Goal: Task Accomplishment & Management: Use online tool/utility

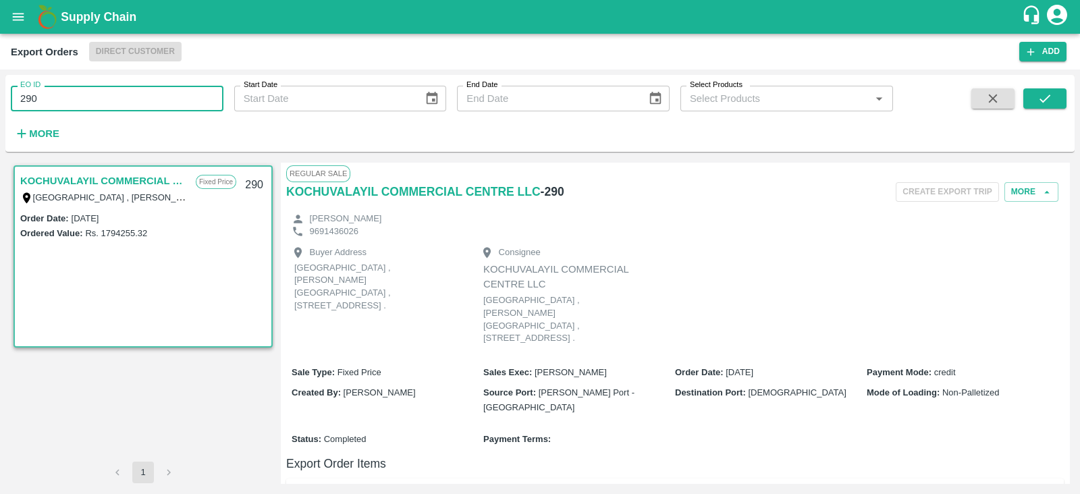
click at [148, 109] on input "290" at bounding box center [117, 99] width 213 height 26
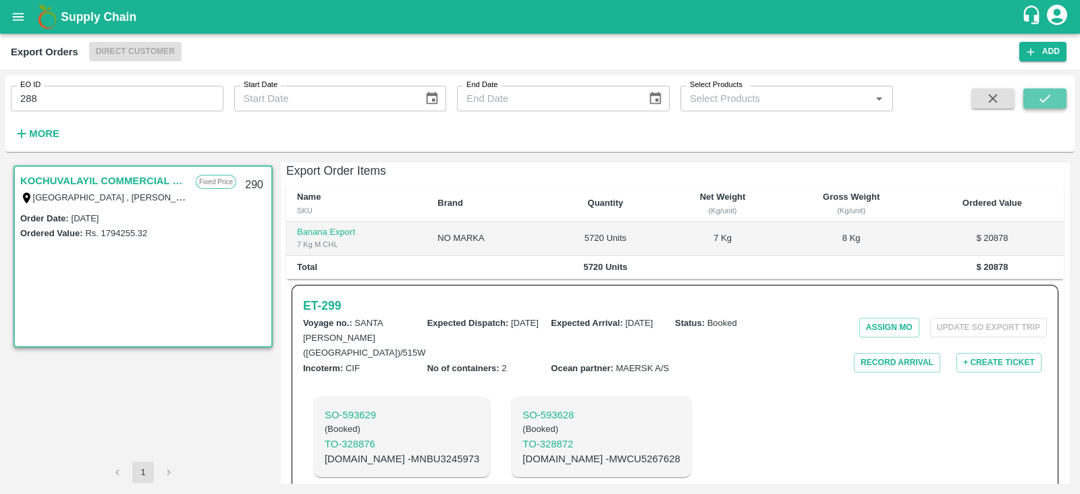
click at [1041, 103] on icon "submit" at bounding box center [1045, 98] width 15 height 15
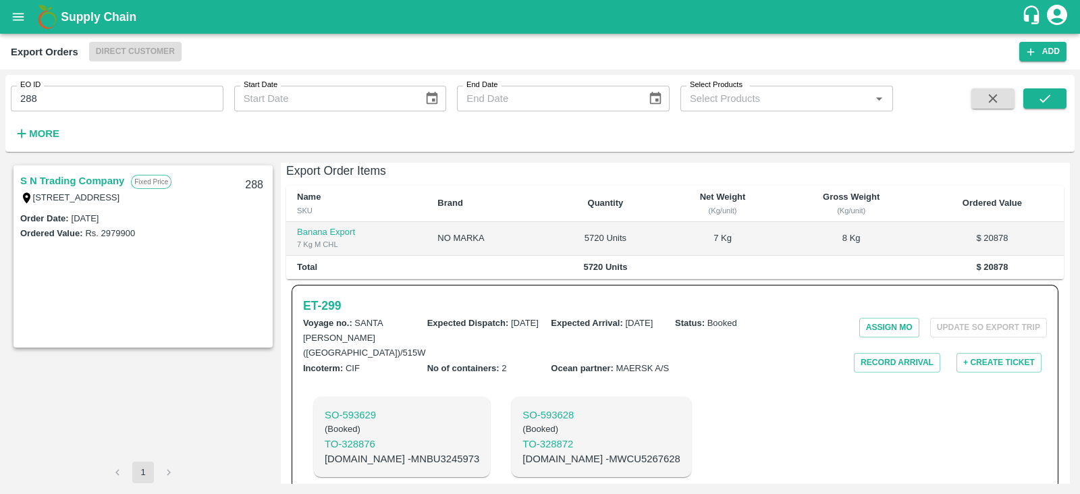
click at [83, 180] on link "S N Trading Company" at bounding box center [72, 181] width 104 height 18
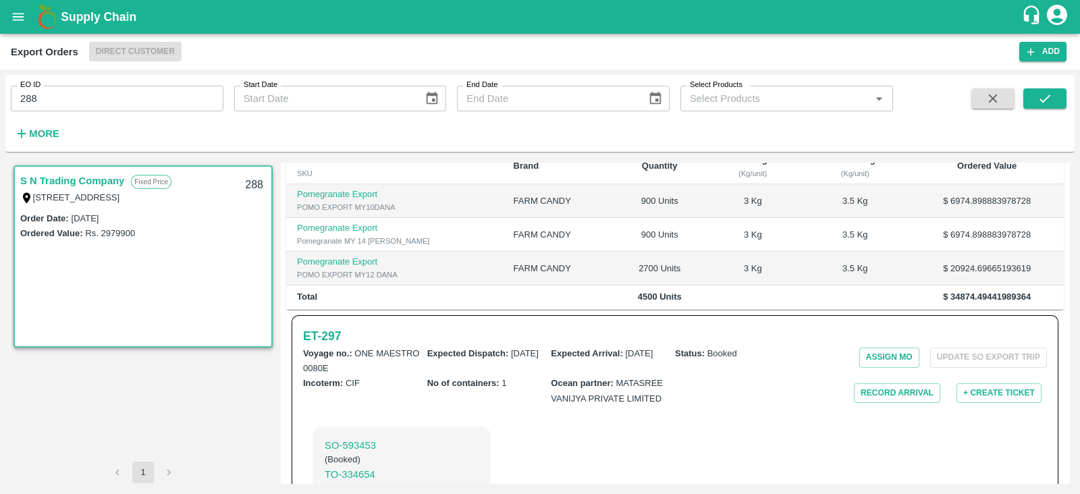
scroll to position [340, 0]
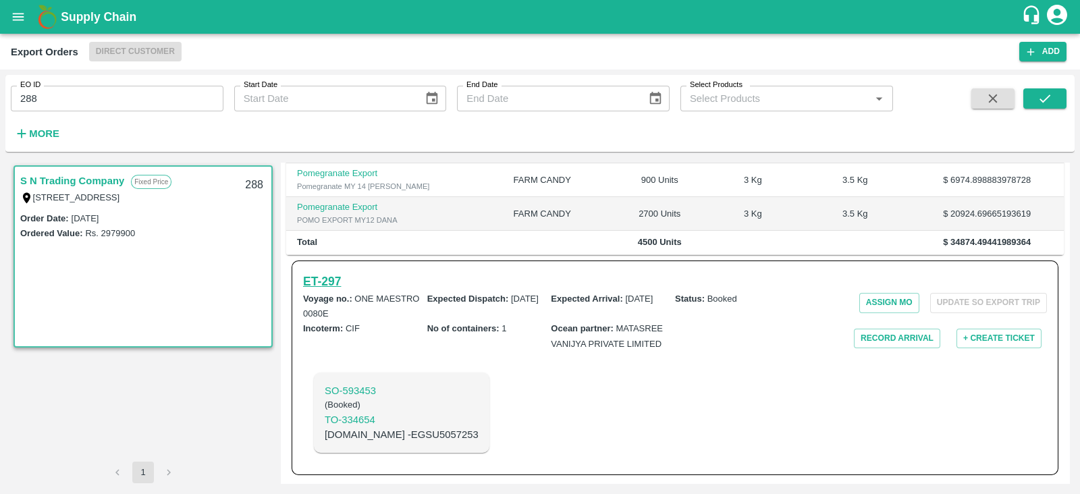
click at [332, 282] on h6 "ET- 297" at bounding box center [322, 281] width 38 height 19
click at [336, 278] on h6 "ET- 297" at bounding box center [322, 281] width 38 height 19
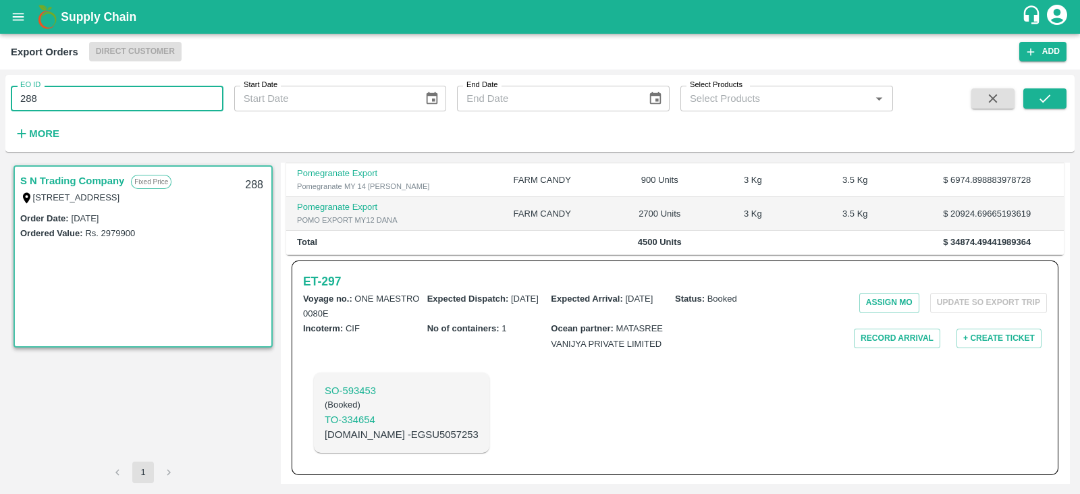
click at [171, 98] on input "288" at bounding box center [117, 99] width 213 height 26
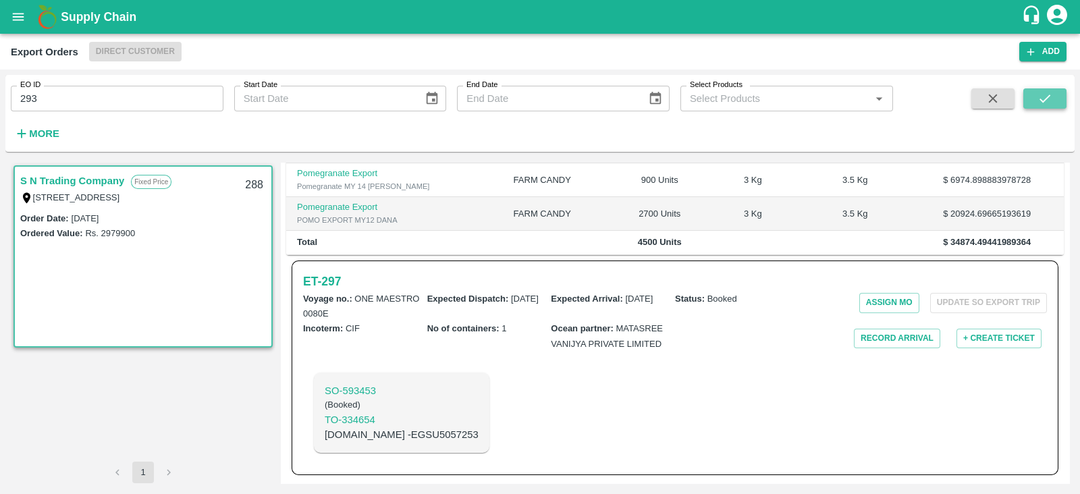
click at [1056, 97] on button "submit" at bounding box center [1045, 98] width 43 height 20
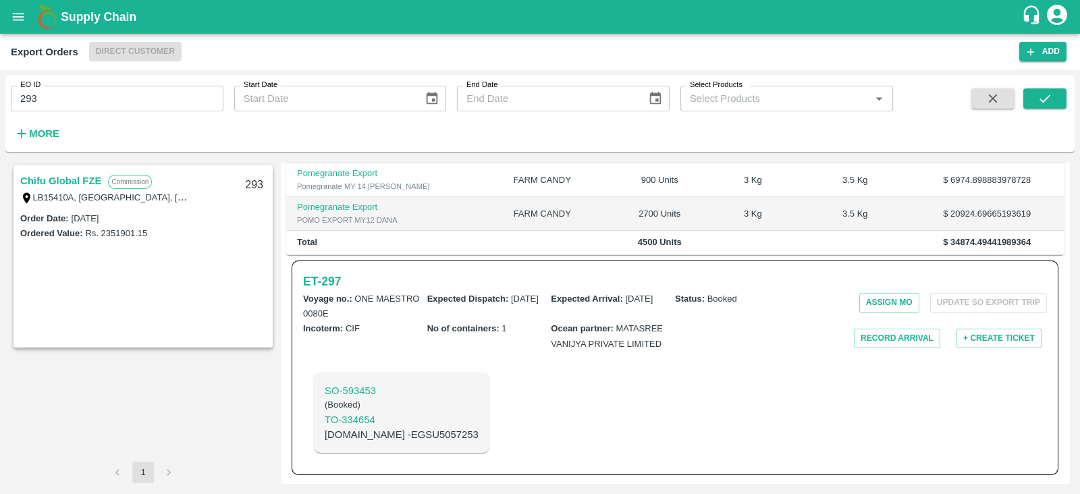
click at [91, 180] on link "Chifu Global FZE" at bounding box center [60, 181] width 81 height 18
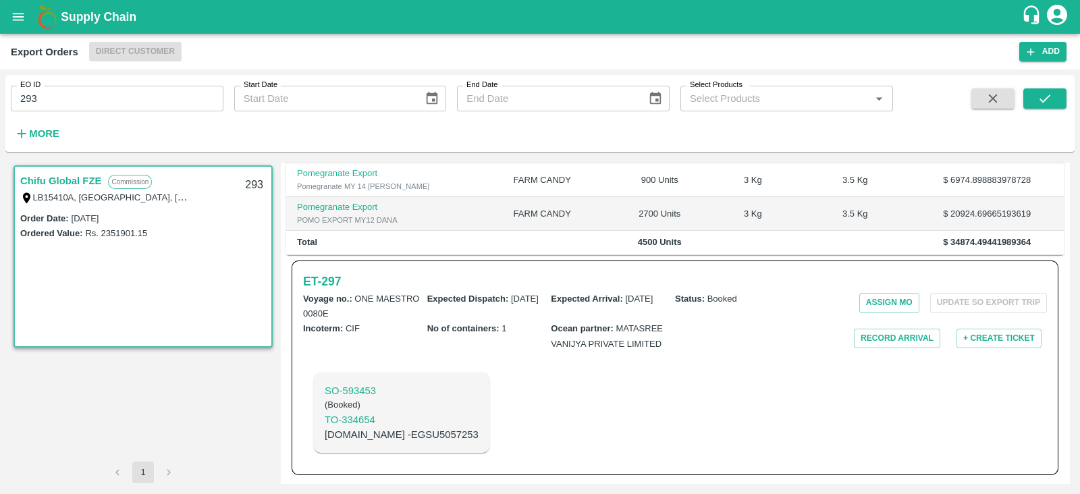
scroll to position [289, 0]
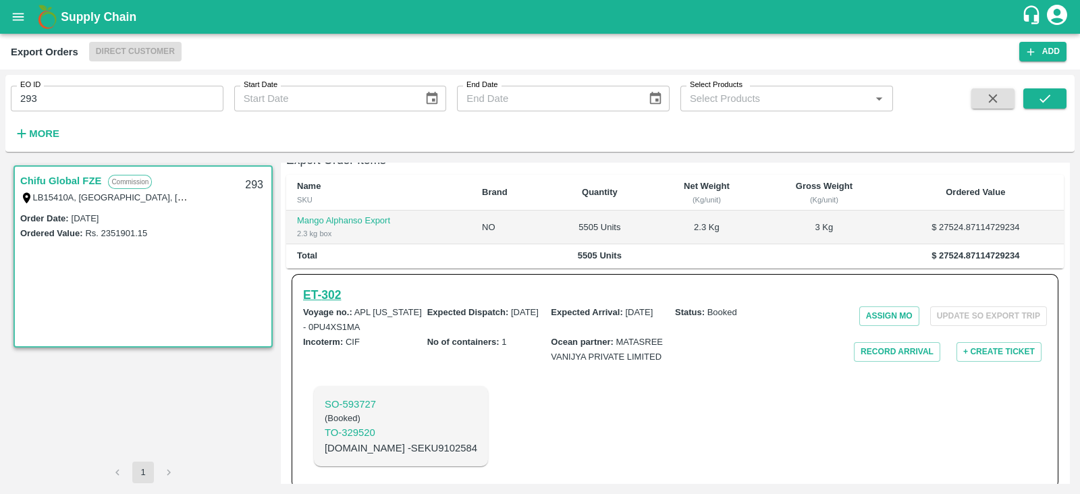
click at [337, 286] on h6 "ET- 302" at bounding box center [322, 295] width 38 height 19
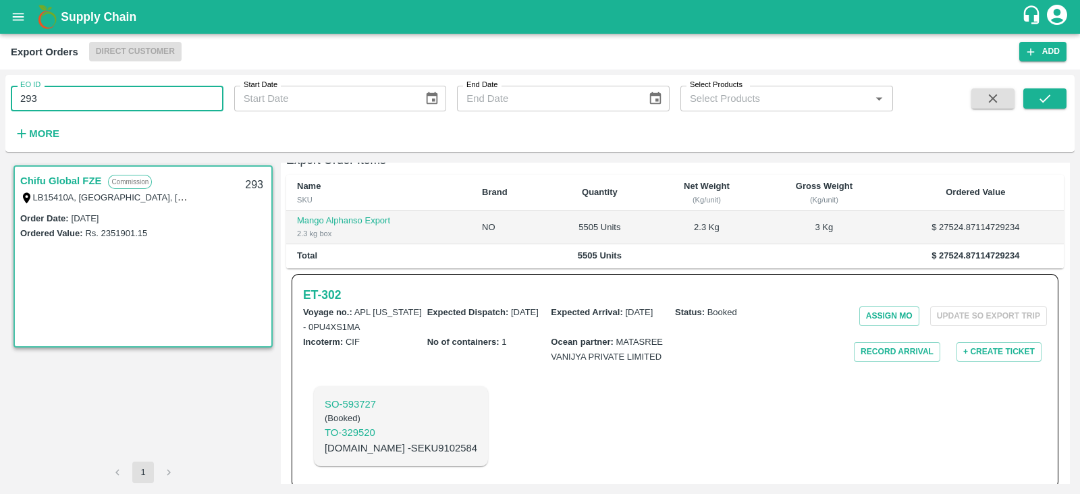
click at [156, 102] on input "293" at bounding box center [117, 99] width 213 height 26
type input "2"
type input "486"
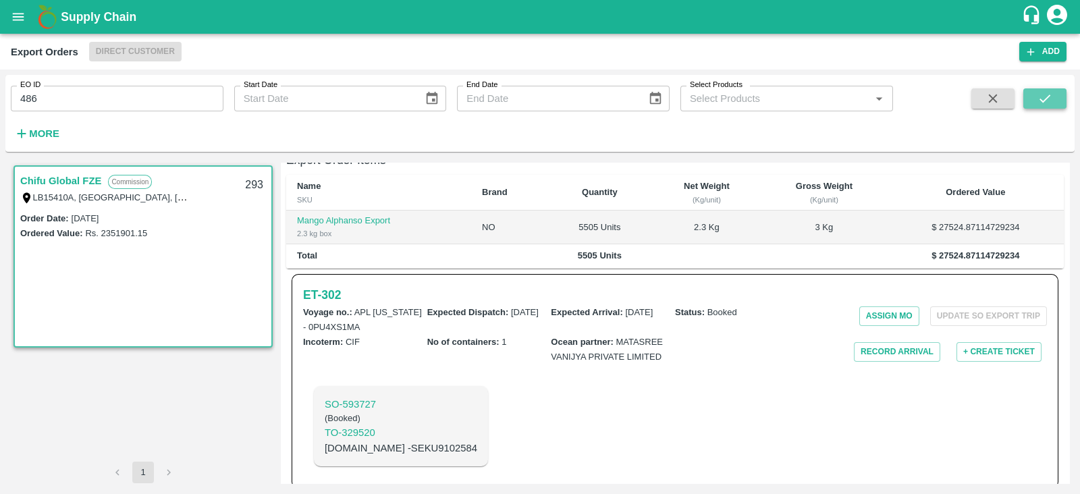
click at [1040, 95] on icon "submit" at bounding box center [1045, 98] width 15 height 15
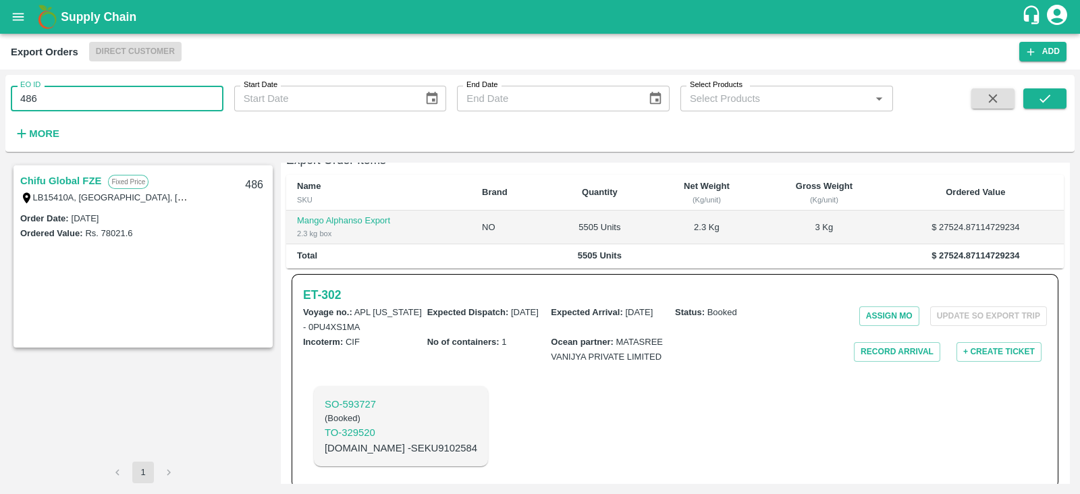
click at [58, 96] on input "486" at bounding box center [117, 99] width 213 height 26
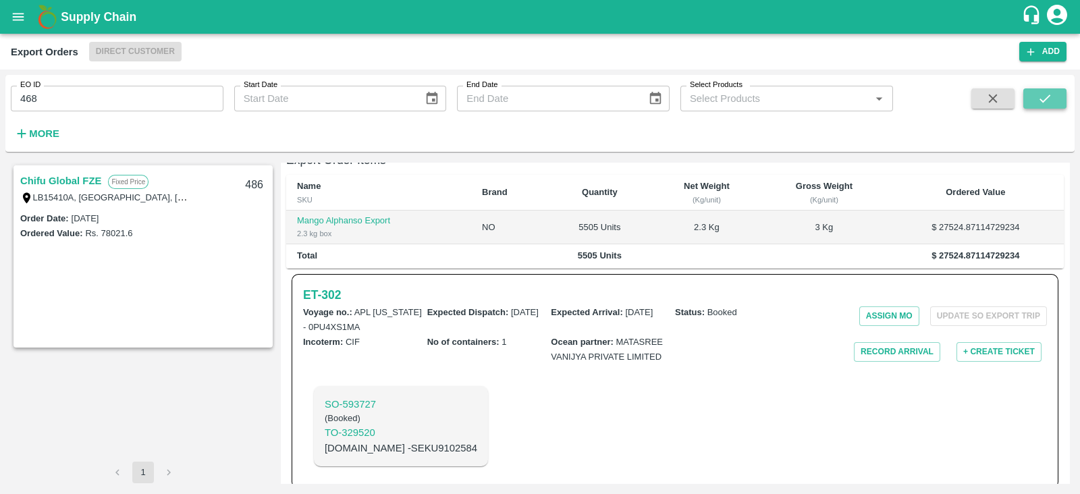
click at [1042, 96] on icon "submit" at bounding box center [1045, 98] width 15 height 15
click at [1060, 95] on button "submit" at bounding box center [1045, 98] width 43 height 20
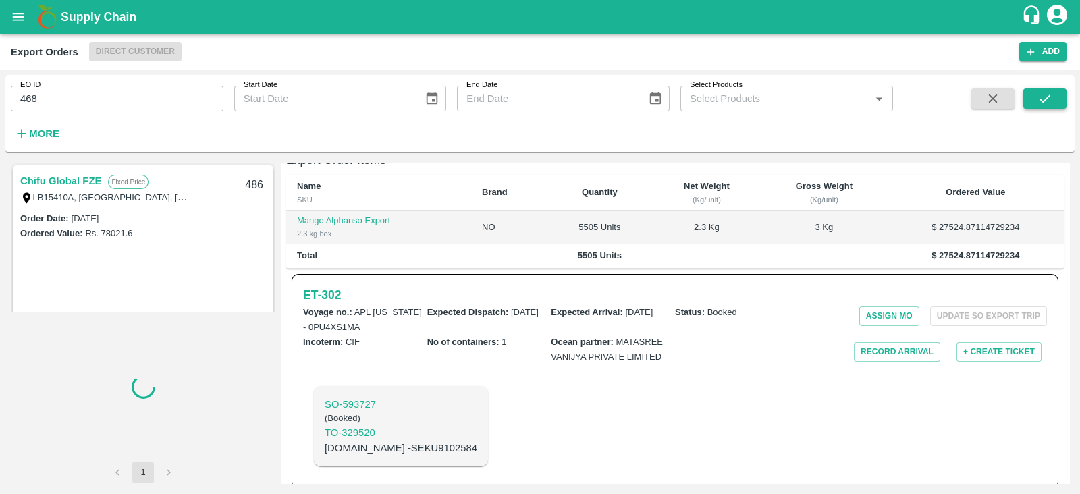
click at [1060, 95] on button "submit" at bounding box center [1045, 98] width 43 height 20
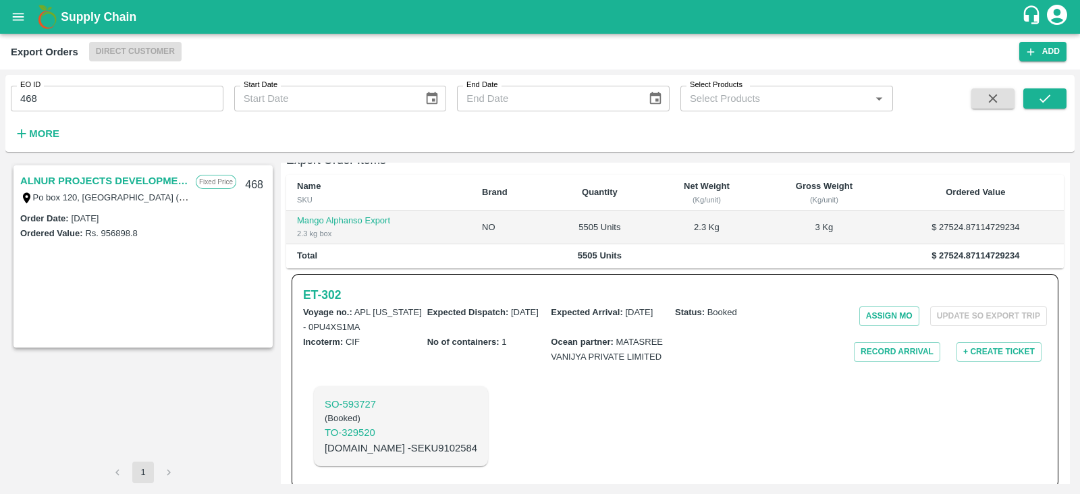
click at [107, 178] on link "ALNUR PROJECTS DEVELOPMENT" at bounding box center [104, 181] width 169 height 18
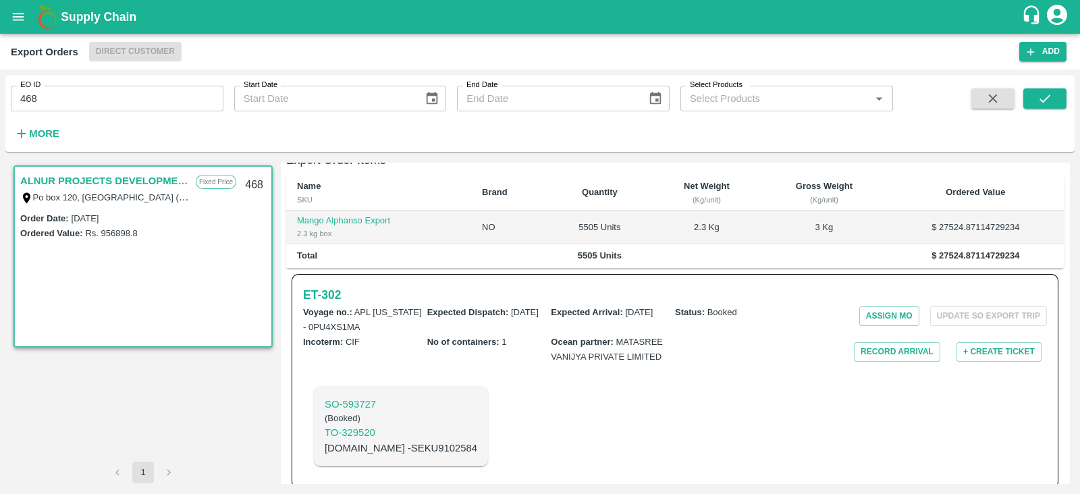
click at [107, 178] on link "ALNUR PROJECTS DEVELOPMENT" at bounding box center [104, 181] width 169 height 18
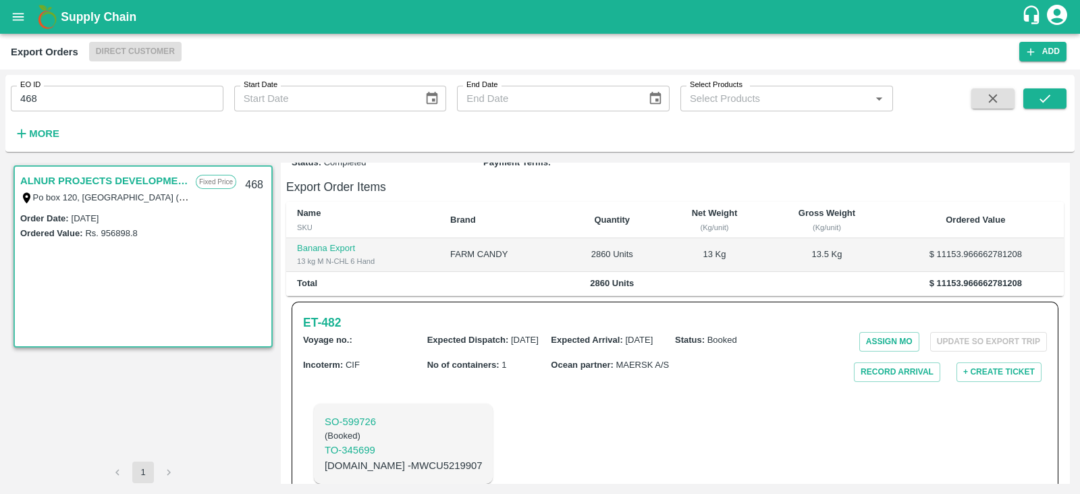
scroll to position [306, 0]
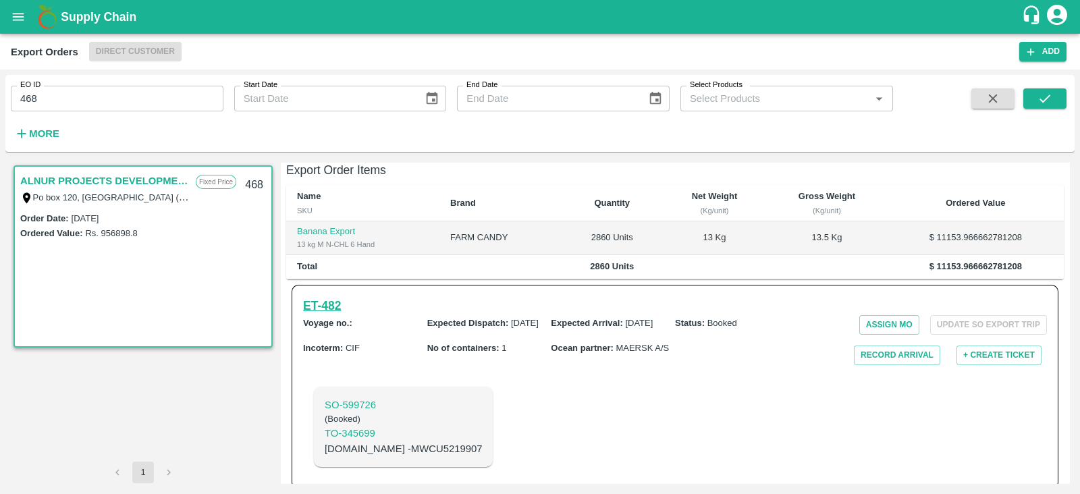
click at [335, 296] on h6 "ET- 482" at bounding box center [322, 305] width 38 height 19
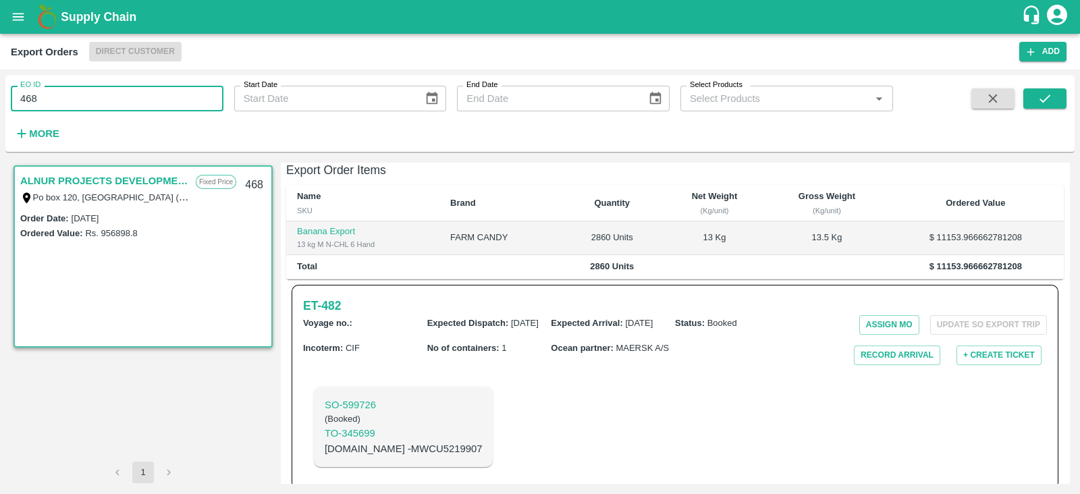
click at [145, 92] on input "468" at bounding box center [117, 99] width 213 height 26
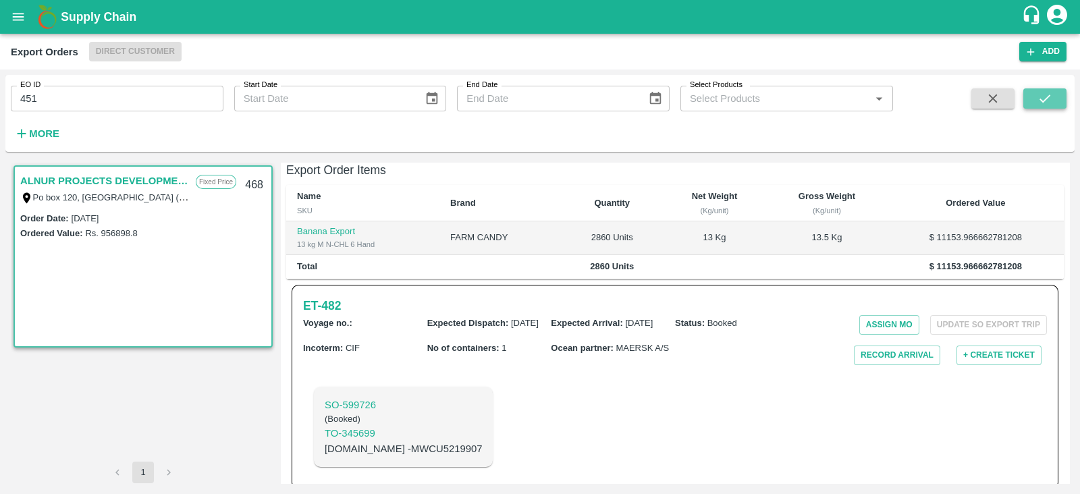
click at [1046, 98] on icon "submit" at bounding box center [1045, 98] width 15 height 15
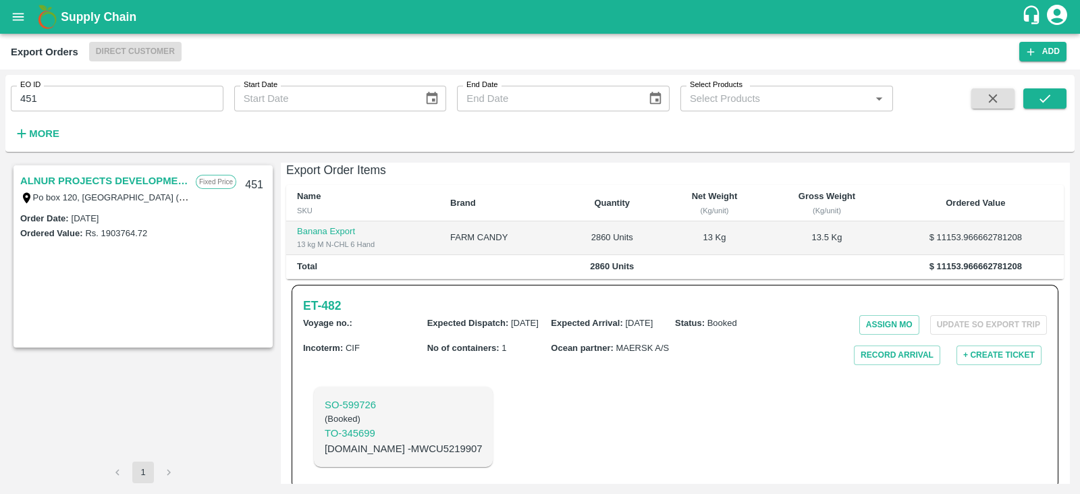
click at [162, 180] on link "ALNUR PROJECTS DEVELOPMENT" at bounding box center [104, 181] width 169 height 18
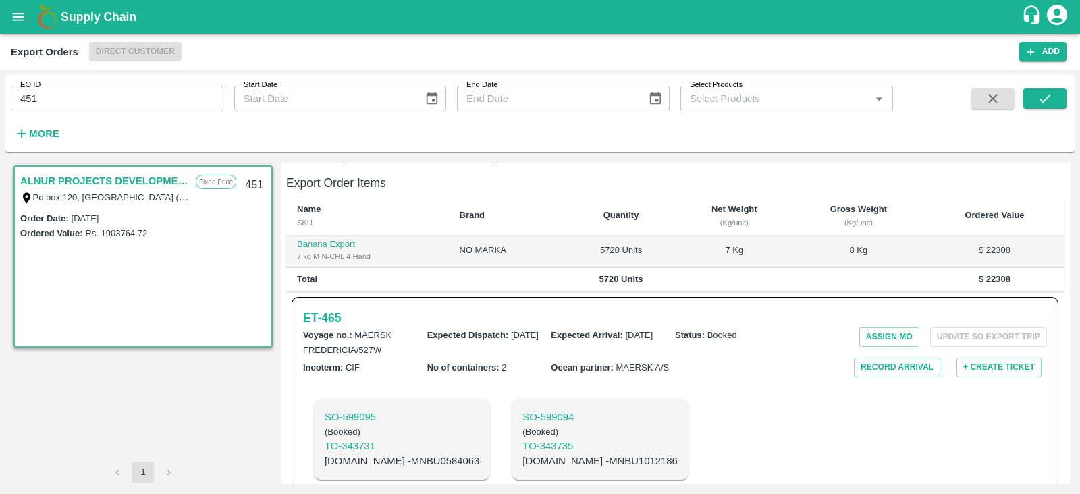
click at [162, 180] on link "ALNUR PROJECTS DEVELOPMENT" at bounding box center [104, 181] width 169 height 18
click at [328, 309] on h6 "ET- 465" at bounding box center [322, 318] width 38 height 19
click at [122, 97] on input "451" at bounding box center [117, 99] width 213 height 26
click at [1028, 99] on button "submit" at bounding box center [1045, 98] width 43 height 20
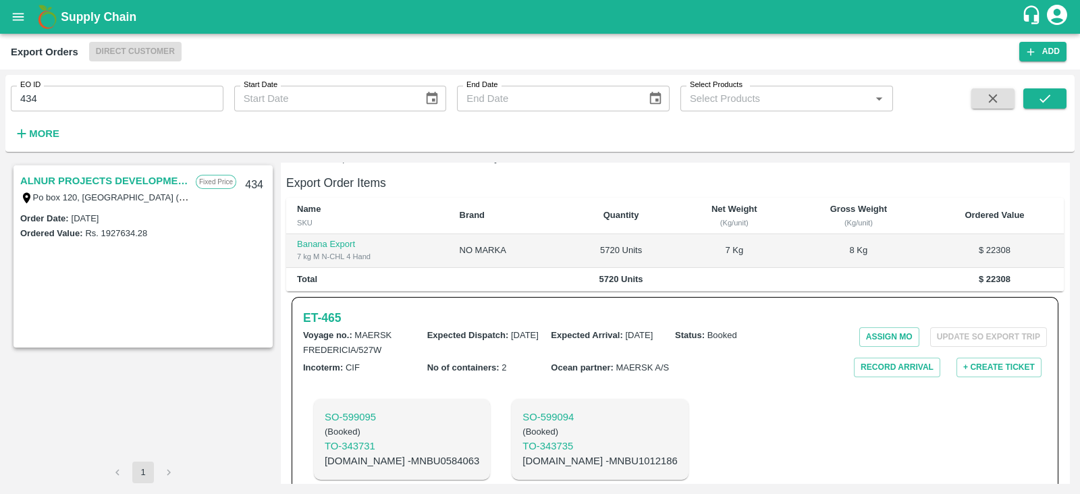
click at [155, 179] on link "ALNUR PROJECTS DEVELOPMENT" at bounding box center [104, 181] width 169 height 18
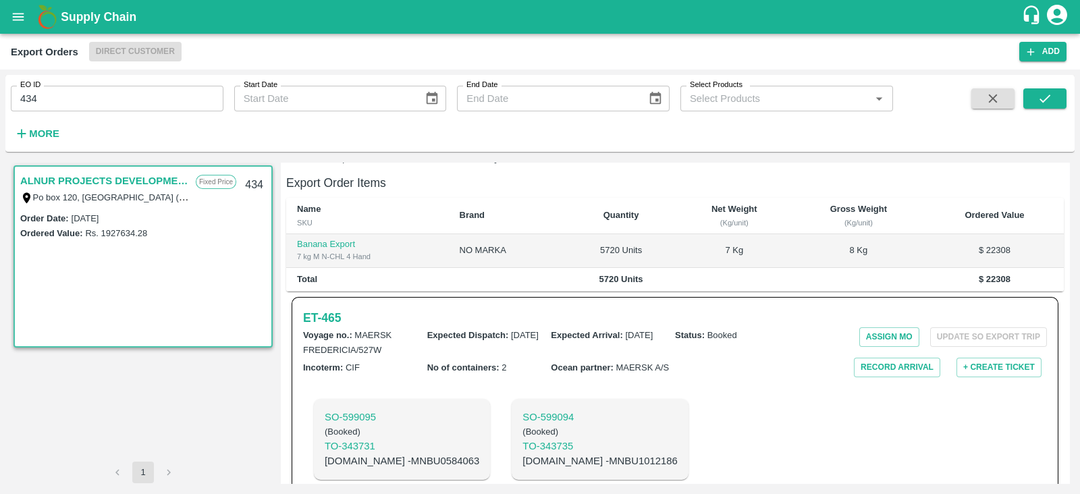
click at [155, 179] on link "ALNUR PROJECTS DEVELOPMENT" at bounding box center [104, 181] width 169 height 18
click at [337, 309] on h6 "ET- 443" at bounding box center [322, 318] width 38 height 19
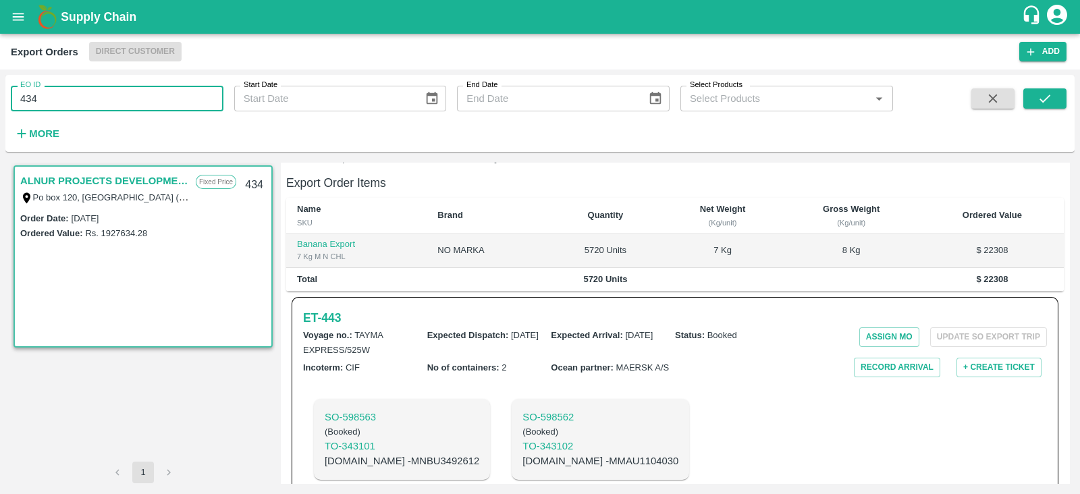
click at [182, 99] on input "434" at bounding box center [117, 99] width 213 height 26
type input "4"
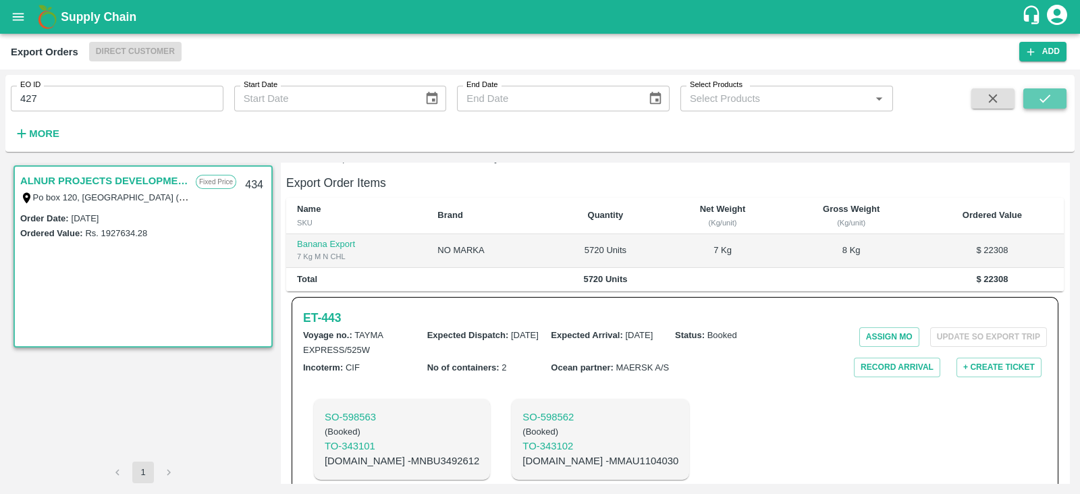
click at [1064, 102] on button "submit" at bounding box center [1045, 98] width 43 height 20
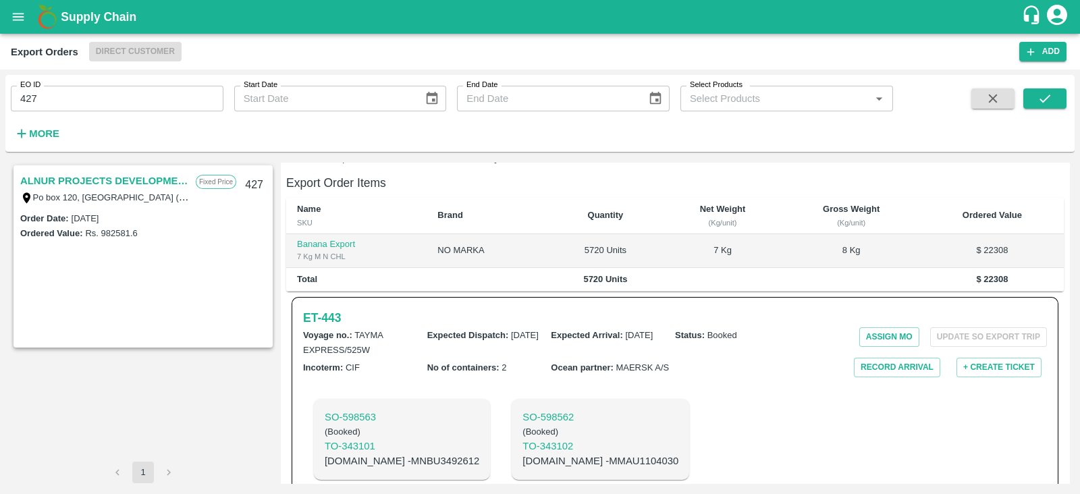
click at [138, 180] on link "ALNUR PROJECTS DEVELOPMENT" at bounding box center [104, 181] width 169 height 18
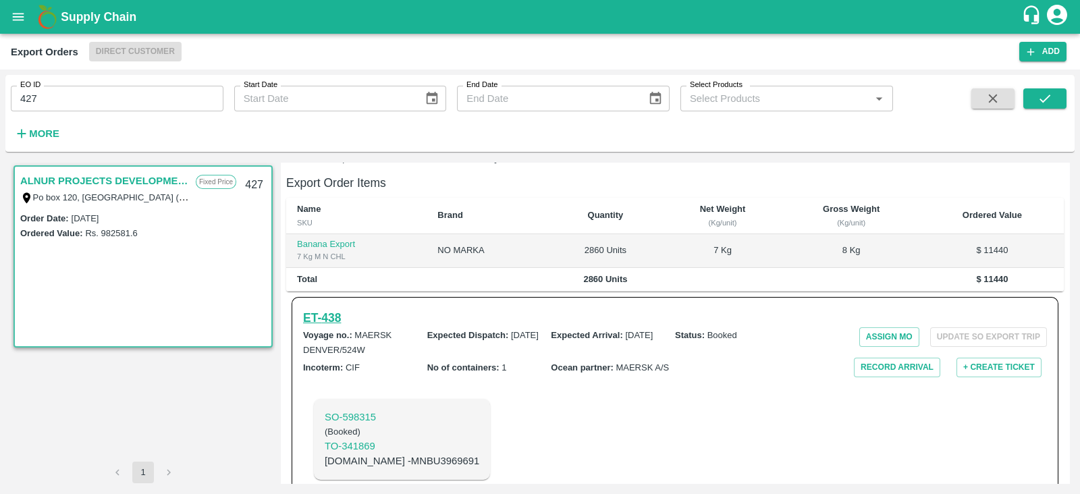
click at [332, 309] on h6 "ET- 438" at bounding box center [322, 318] width 38 height 19
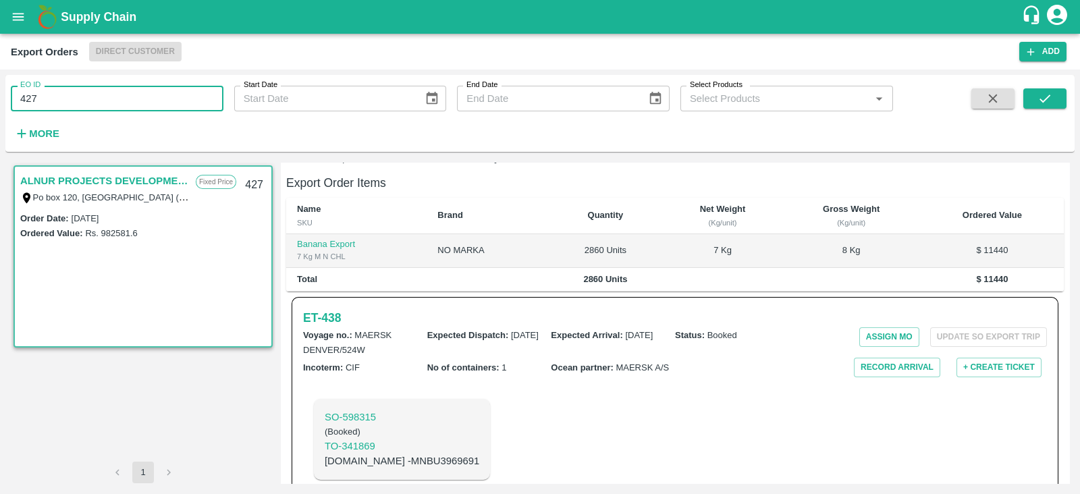
click at [103, 97] on input "427" at bounding box center [117, 99] width 213 height 26
type input "4"
type input "322"
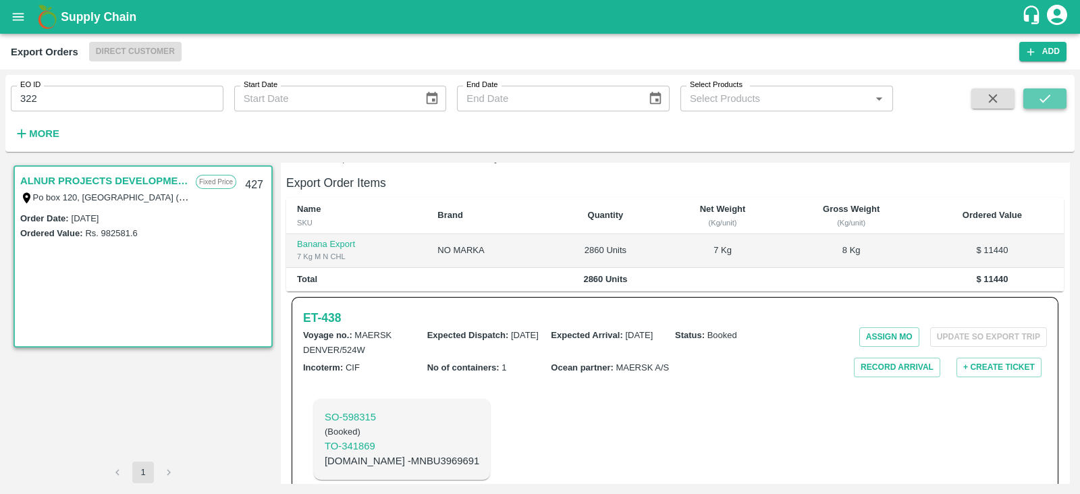
click at [1042, 105] on icon "submit" at bounding box center [1045, 98] width 15 height 15
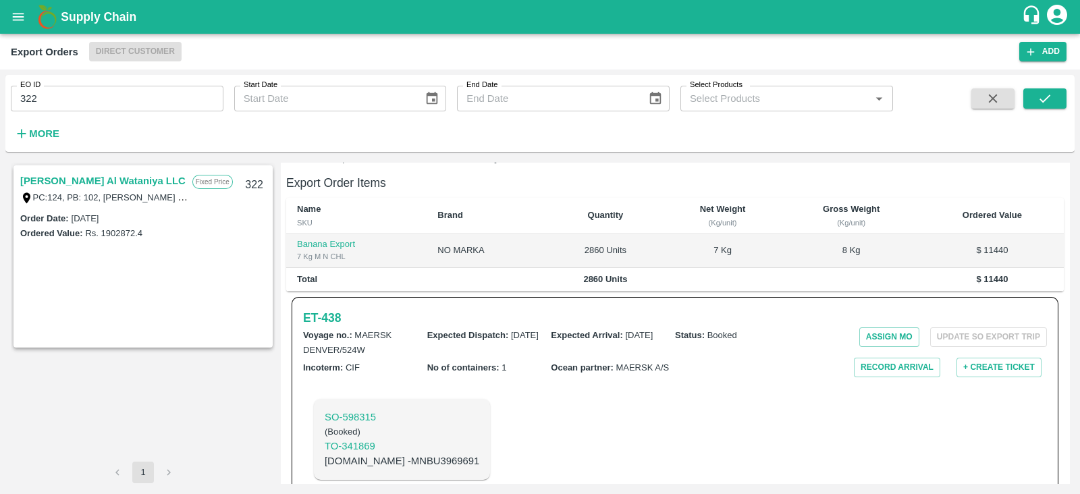
click at [152, 181] on link "Anwar Al Khalidiya Al Wataniya LLC" at bounding box center [102, 181] width 165 height 18
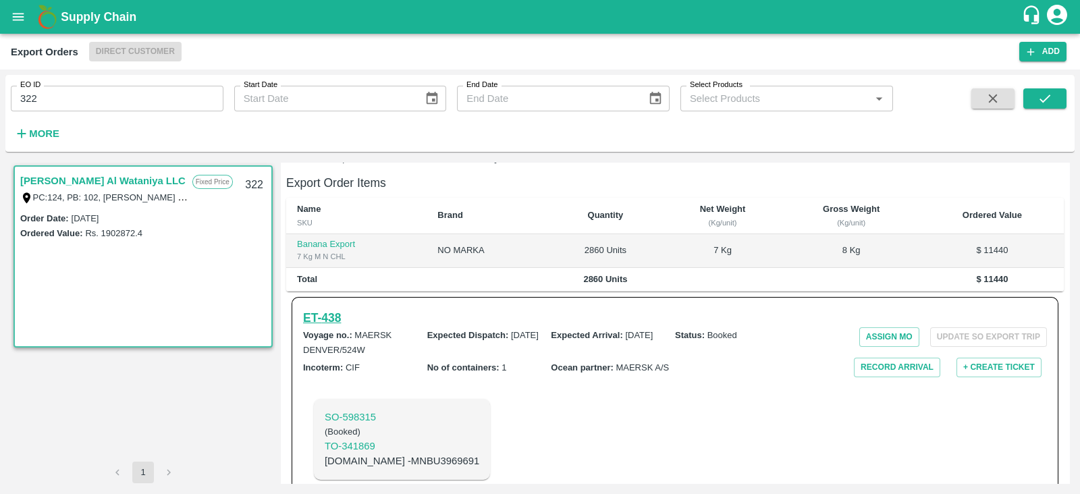
scroll to position [290, 0]
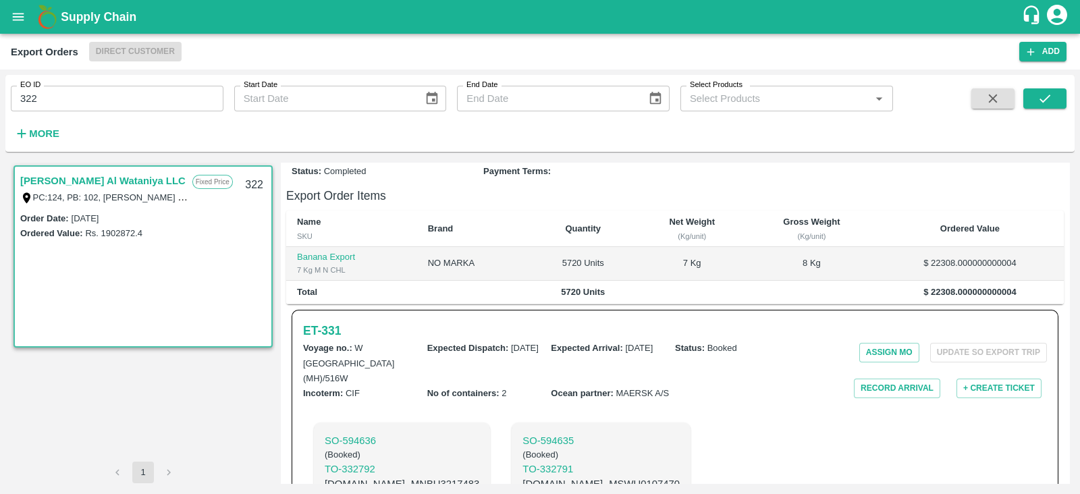
click at [336, 321] on h6 "ET- 331" at bounding box center [322, 330] width 38 height 19
click at [339, 321] on h6 "ET- 331" at bounding box center [322, 330] width 38 height 19
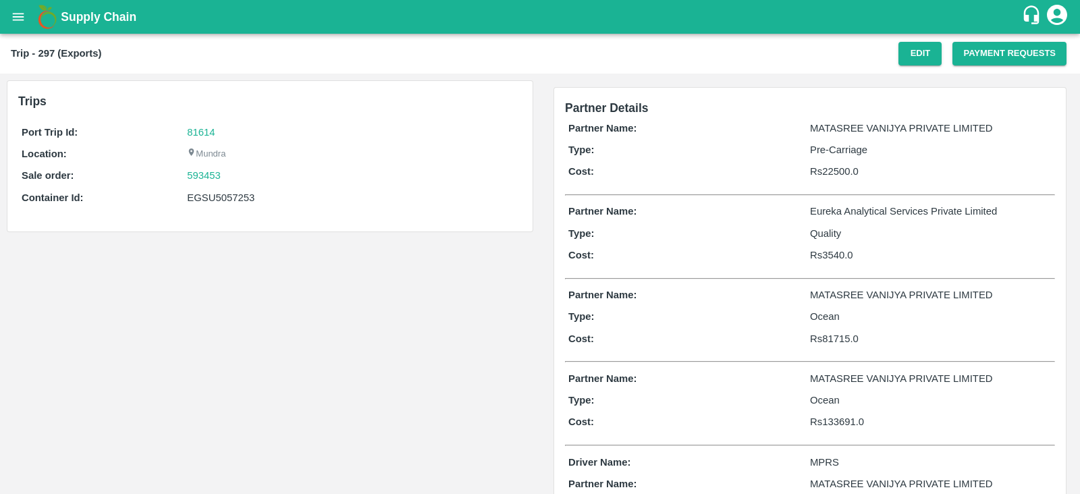
click at [965, 68] on div "Trip - 297 (Exports) Edit Payment Requests" at bounding box center [540, 54] width 1080 height 40
click at [991, 57] on button "Payment Requests" at bounding box center [1010, 54] width 114 height 24
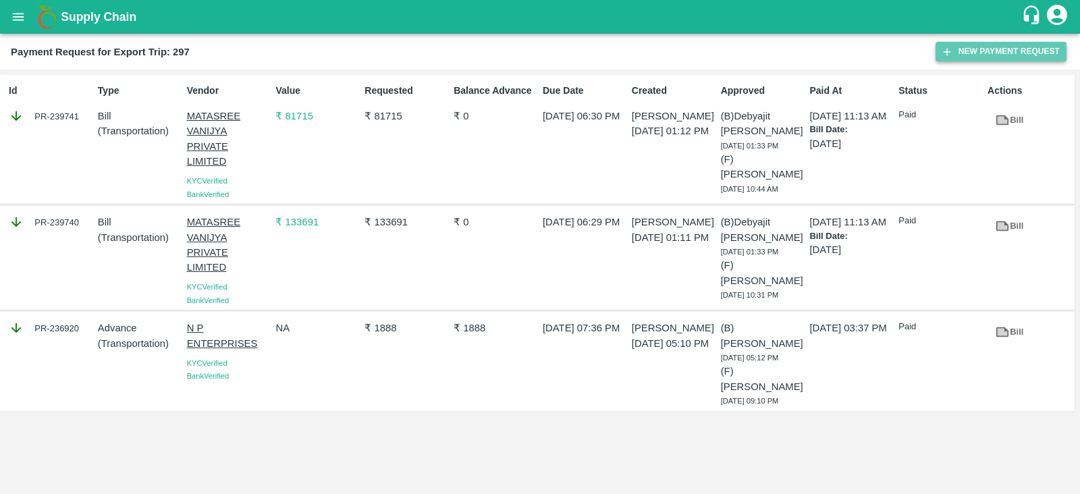
click at [966, 49] on button "New Payment Request" at bounding box center [1001, 52] width 131 height 20
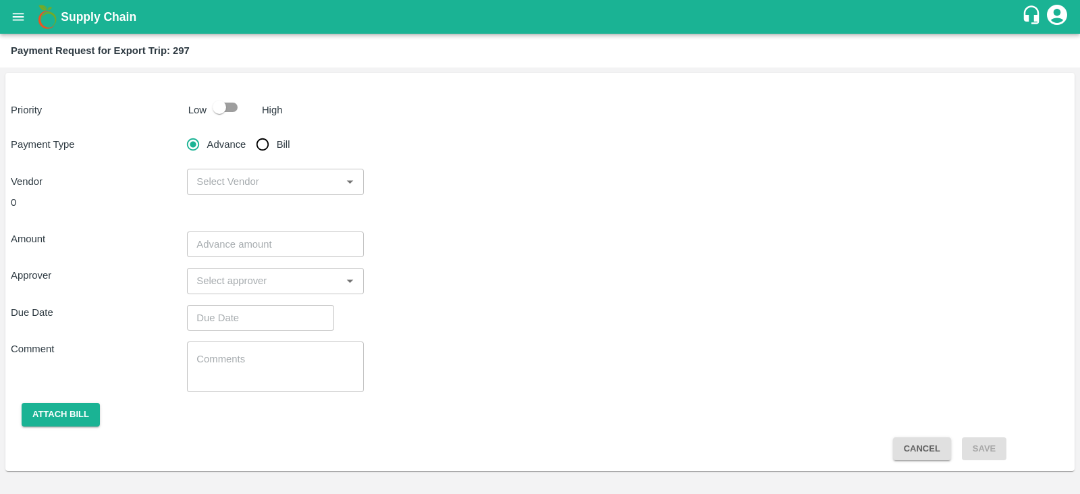
click at [339, 184] on div "​" at bounding box center [275, 182] width 176 height 26
click at [442, 192] on div "Vendor ​" at bounding box center [540, 182] width 1059 height 26
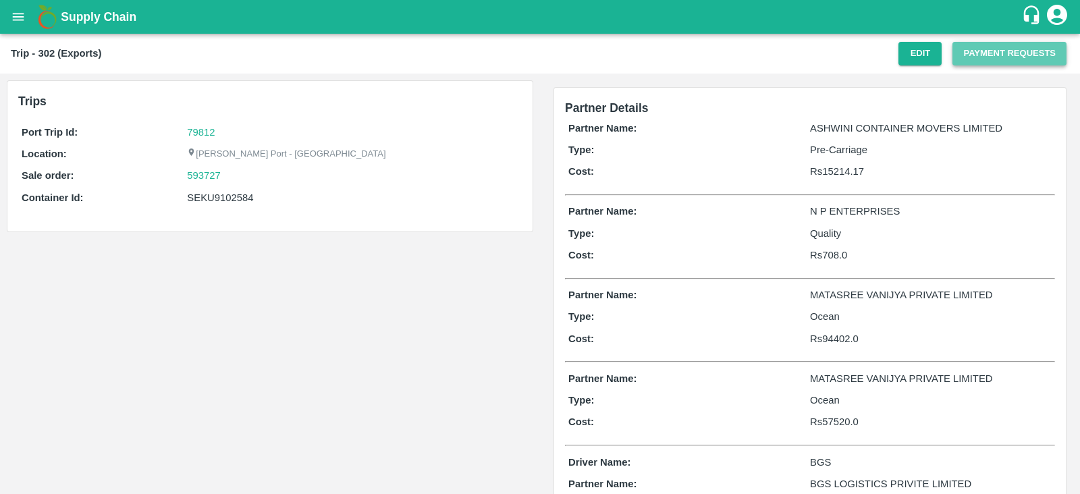
click at [979, 61] on button "Payment Requests" at bounding box center [1010, 54] width 114 height 24
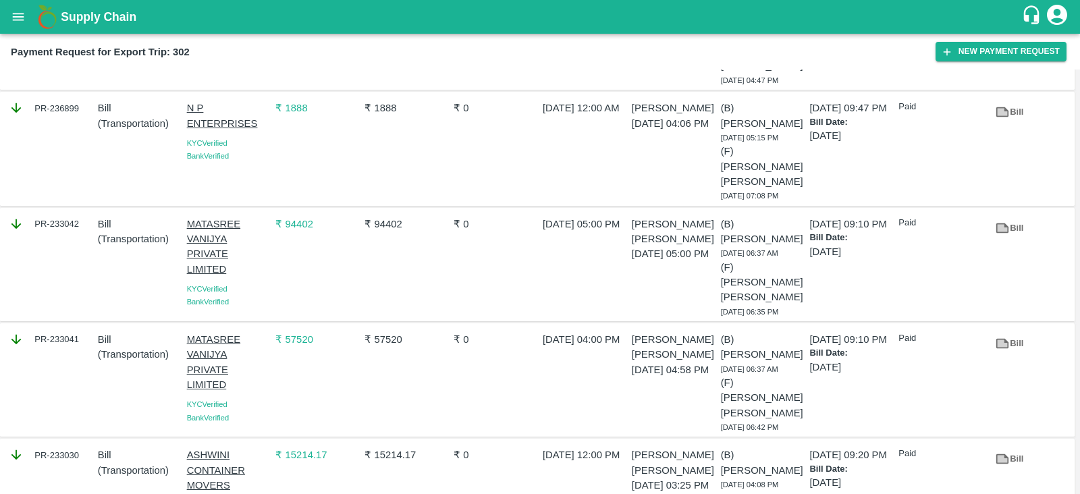
scroll to position [241, 0]
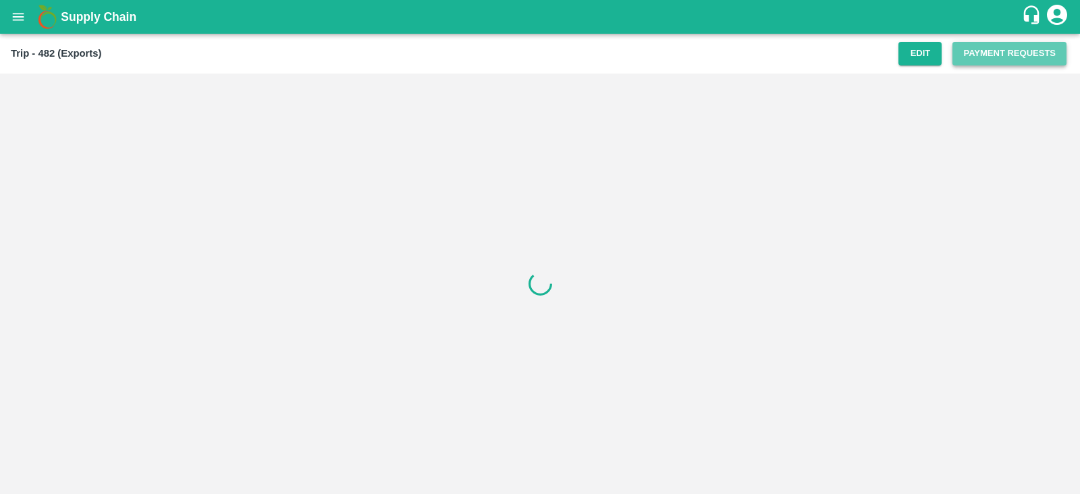
click at [989, 52] on button "Payment Requests" at bounding box center [1010, 54] width 114 height 24
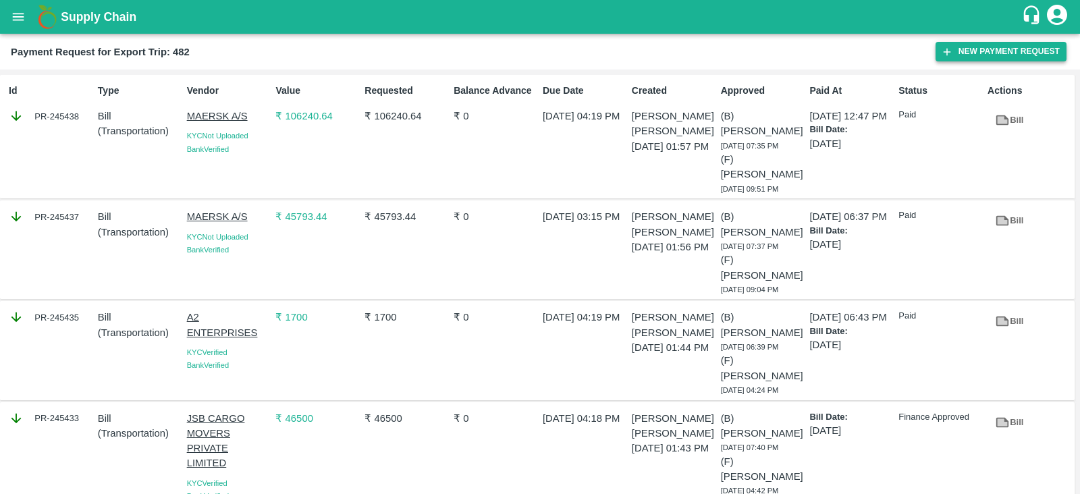
click at [945, 55] on icon "button" at bounding box center [947, 52] width 12 height 12
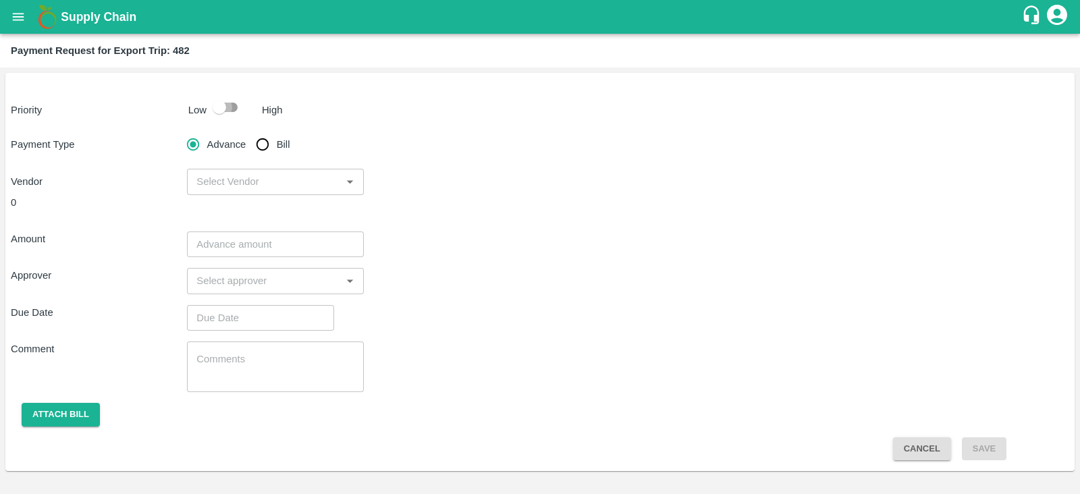
click at [229, 105] on input "checkbox" at bounding box center [219, 108] width 77 height 26
checkbox input "true"
click at [261, 136] on input "Bill" at bounding box center [262, 144] width 27 height 27
radio input "true"
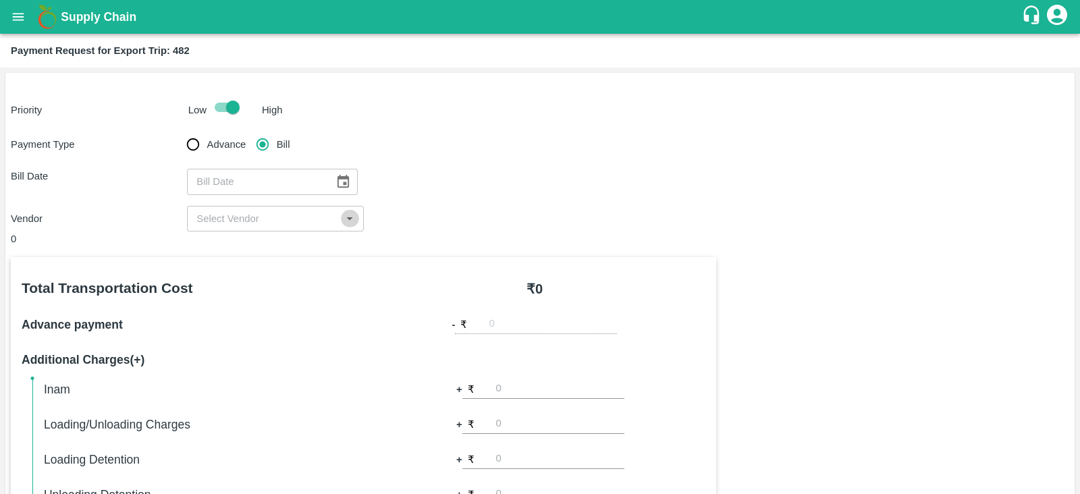
click at [341, 216] on button "Open" at bounding box center [350, 219] width 18 height 18
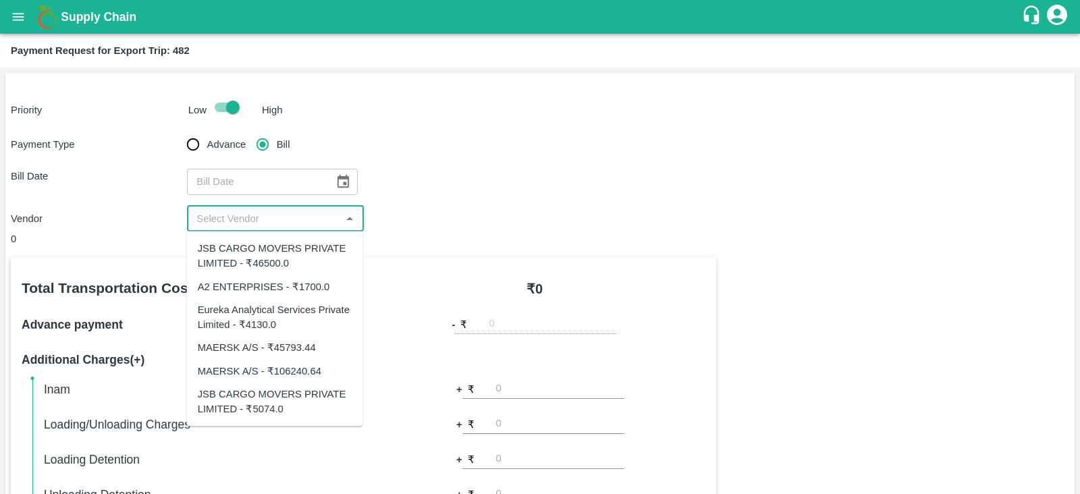
click at [293, 313] on div "Eureka Analytical Services Private Limited - ₹4130.0" at bounding box center [275, 317] width 155 height 30
type input "Eureka Analytical Services Private Limited - ₹4130.0"
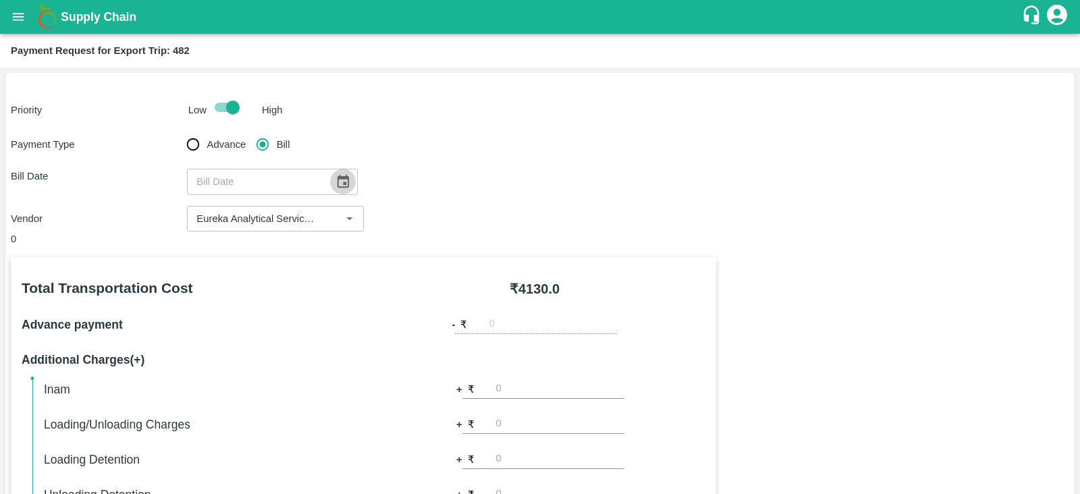
click at [341, 178] on icon "Choose date" at bounding box center [343, 181] width 11 height 13
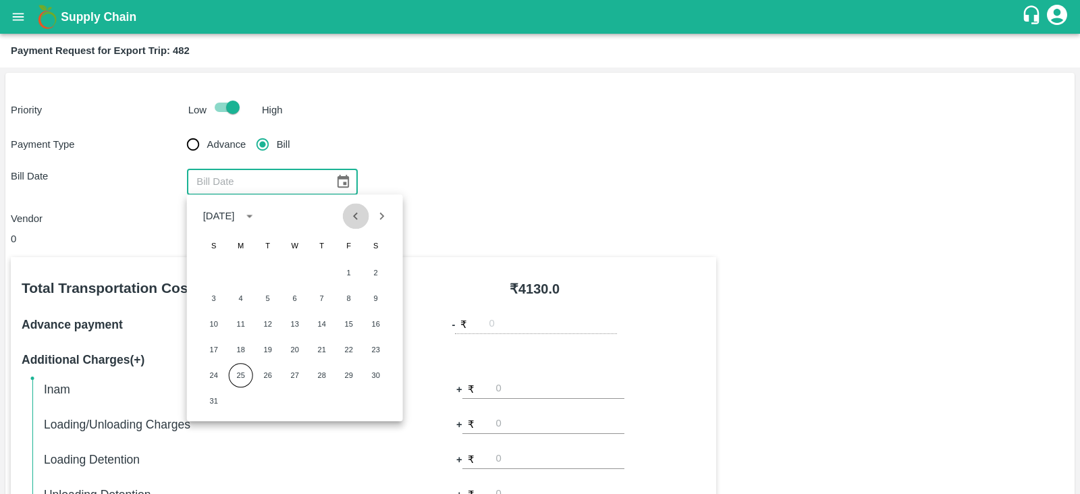
click at [359, 216] on icon "Previous month" at bounding box center [355, 216] width 15 height 15
click at [262, 345] on button "22" at bounding box center [268, 350] width 24 height 24
type input "22/07/2025"
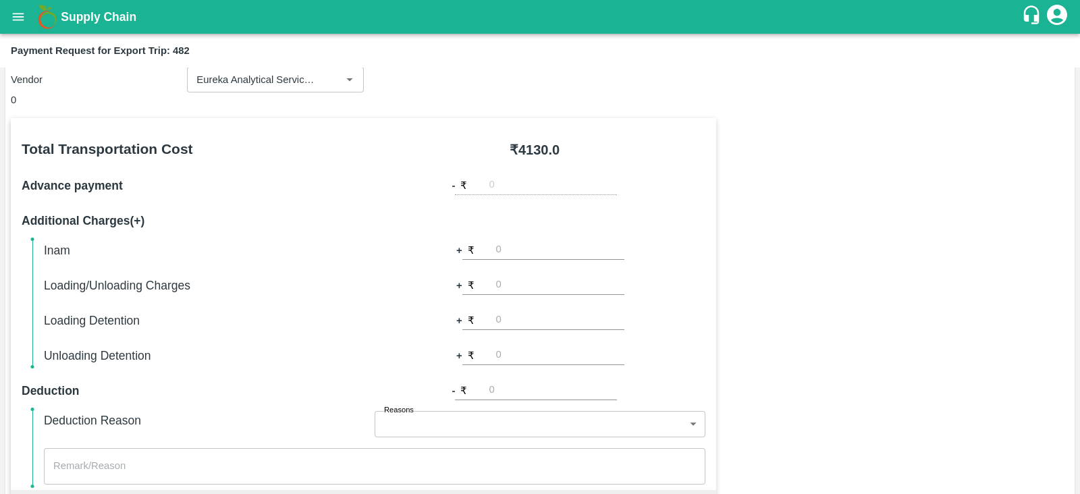
scroll to position [432, 0]
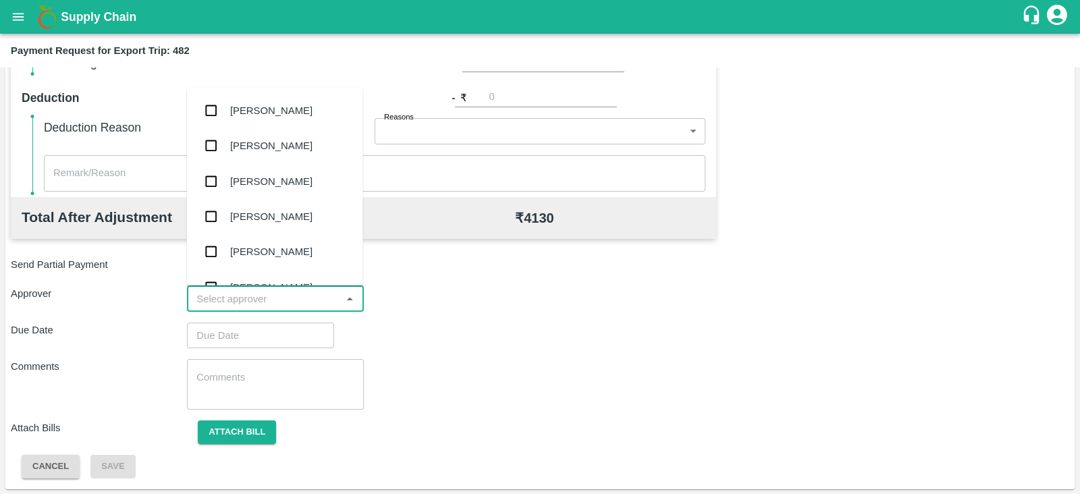
click at [276, 301] on input "input" at bounding box center [264, 299] width 146 height 18
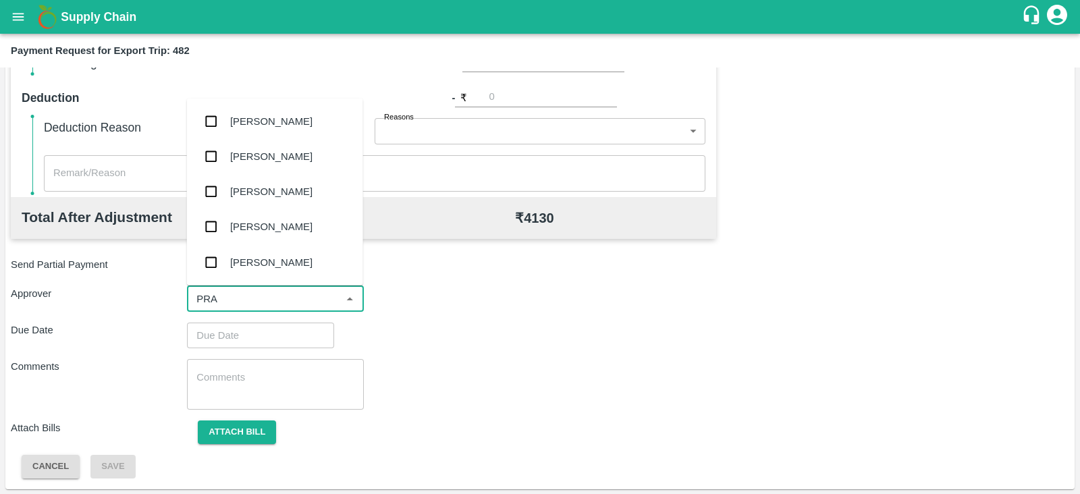
type input "PRAS"
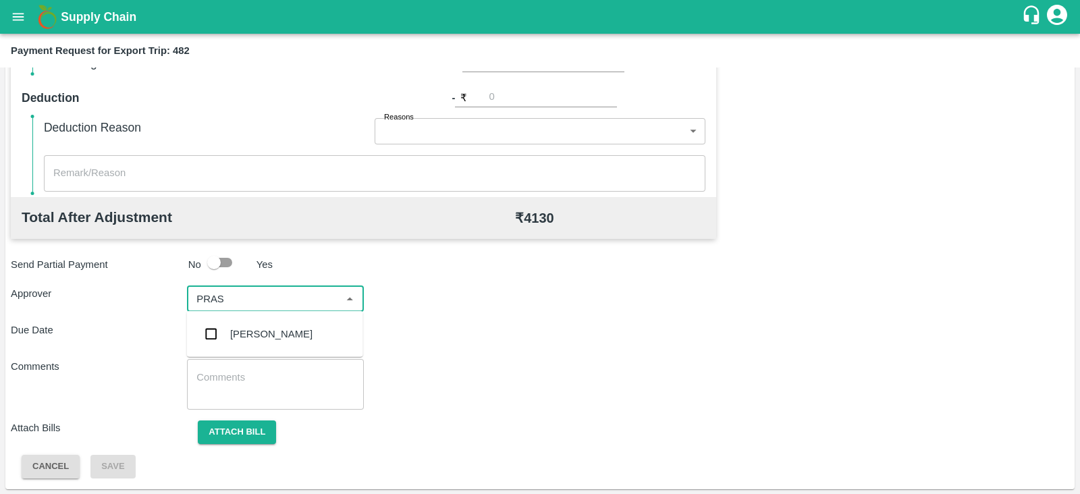
click at [256, 349] on div "[PERSON_NAME]" at bounding box center [275, 334] width 176 height 35
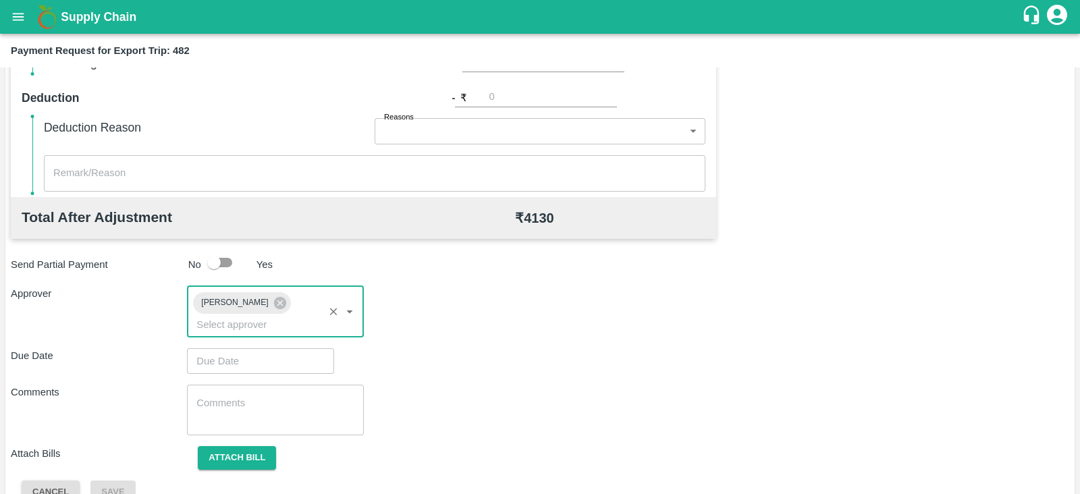
type input "DD/MM/YYYY hh:mm aa"
click at [256, 349] on input "DD/MM/YYYY hh:mm aa" at bounding box center [256, 361] width 138 height 26
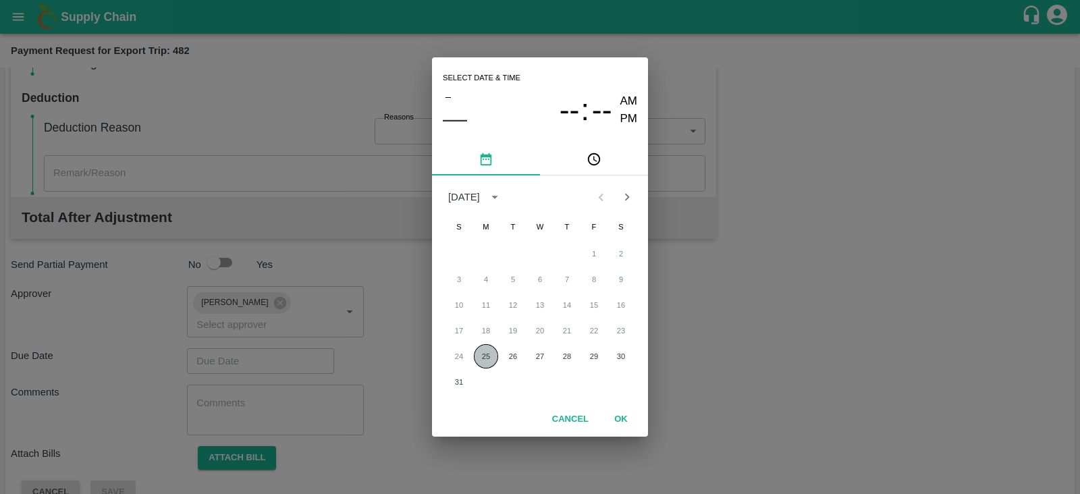
click at [476, 356] on button "25" at bounding box center [486, 356] width 24 height 24
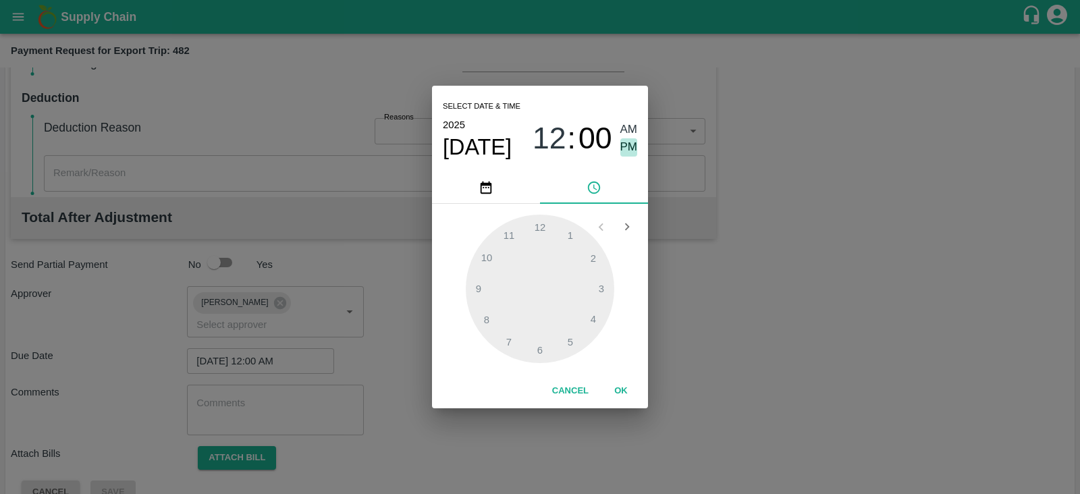
click at [633, 149] on span "PM" at bounding box center [630, 147] width 18 height 18
click at [571, 339] on div at bounding box center [540, 289] width 149 height 149
type input "25/08/2025 05:00 PM"
click at [621, 394] on button "OK" at bounding box center [621, 392] width 43 height 24
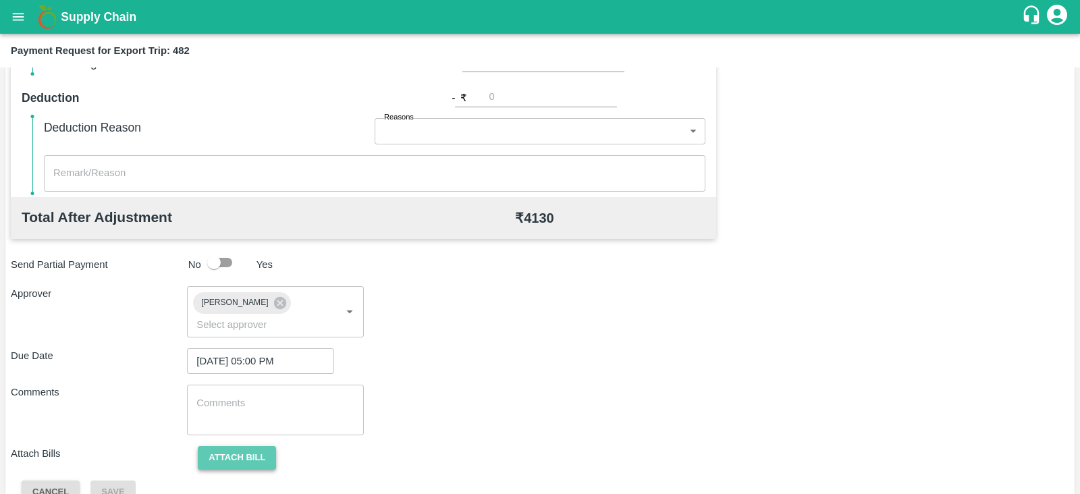
click at [213, 446] on button "Attach bill" at bounding box center [237, 458] width 78 height 24
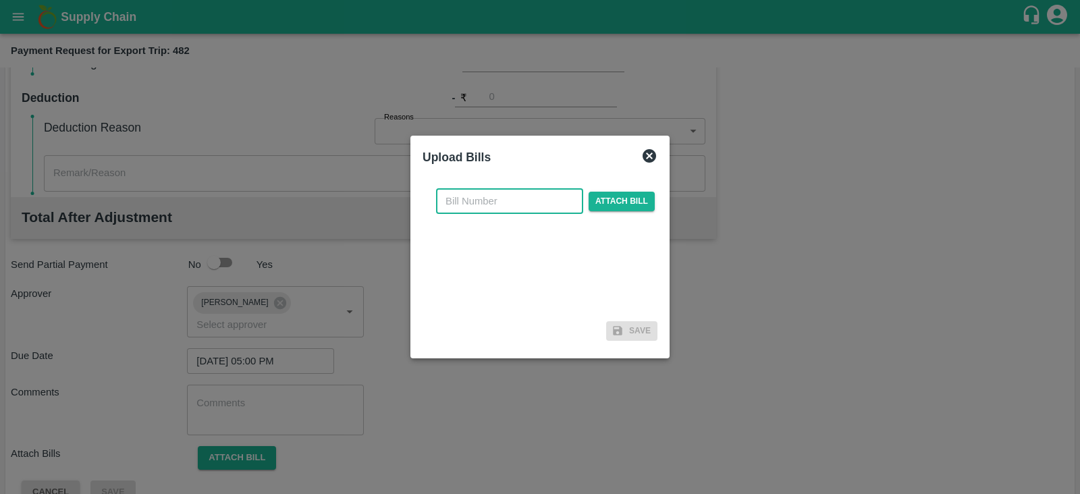
click at [524, 198] on input "text" at bounding box center [509, 201] width 147 height 26
paste input "EKA6/2526/1599"
type input "EKA6/2526/1599"
click at [597, 202] on span "Attach bill" at bounding box center [622, 202] width 66 height 20
click at [0, 0] on input "Attach bill" at bounding box center [0, 0] width 0 height 0
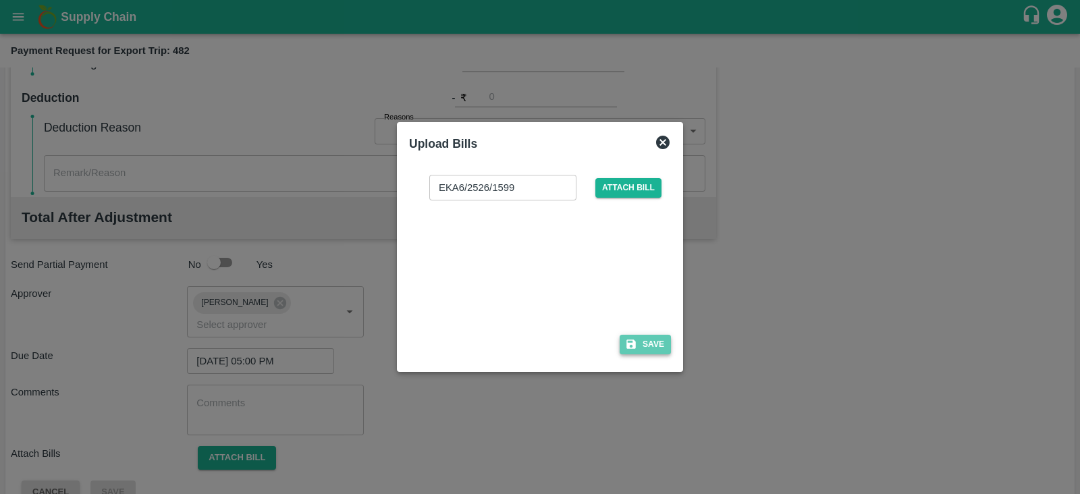
click at [637, 348] on button "Save" at bounding box center [645, 345] width 51 height 20
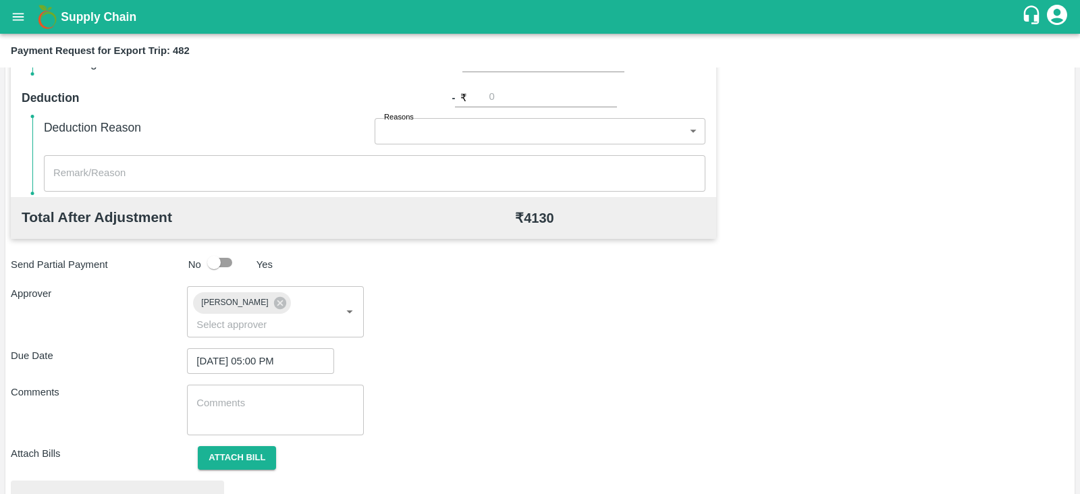
scroll to position [512, 0]
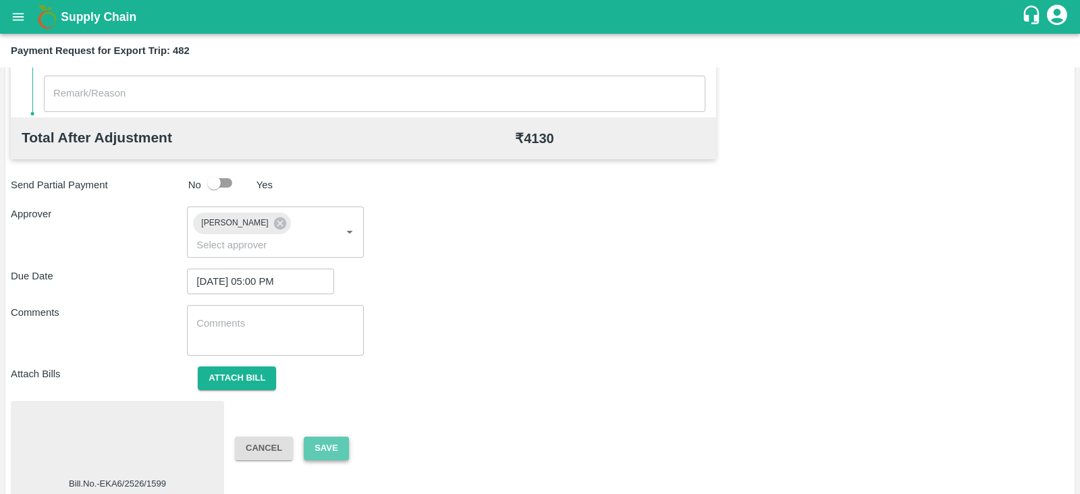
click at [328, 437] on button "Save" at bounding box center [326, 449] width 45 height 24
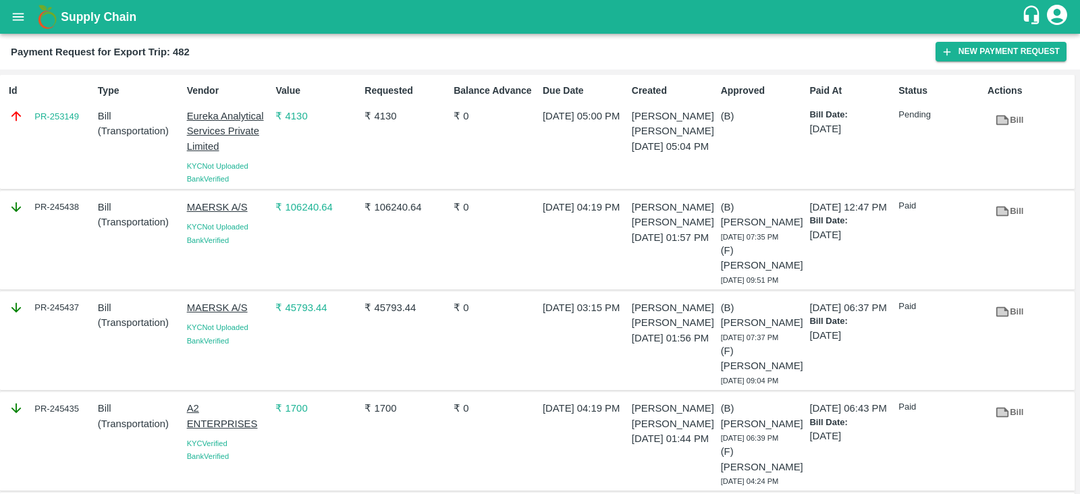
click at [73, 134] on div "Id PR-253149" at bounding box center [47, 131] width 89 height 107
copy link "PR-253149"
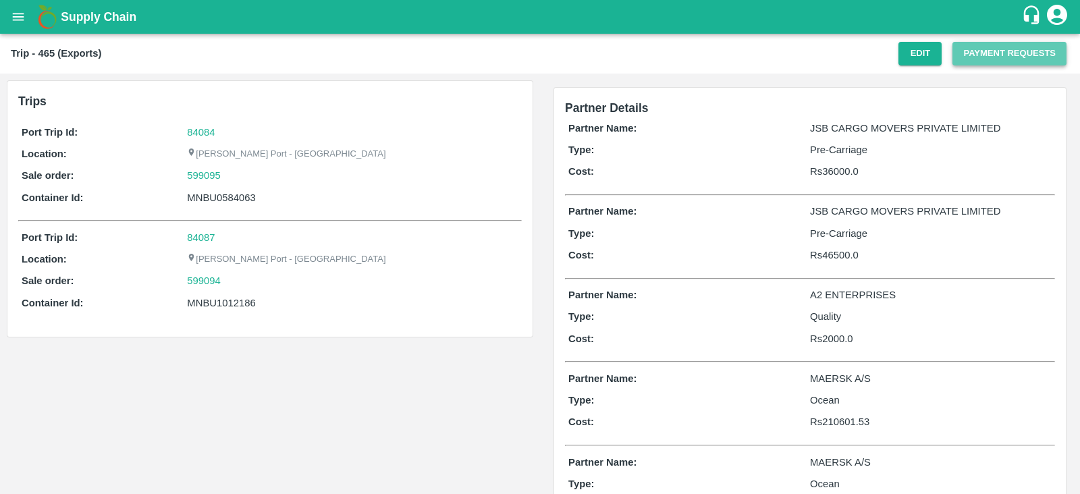
click at [974, 57] on button "Payment Requests" at bounding box center [1010, 54] width 114 height 24
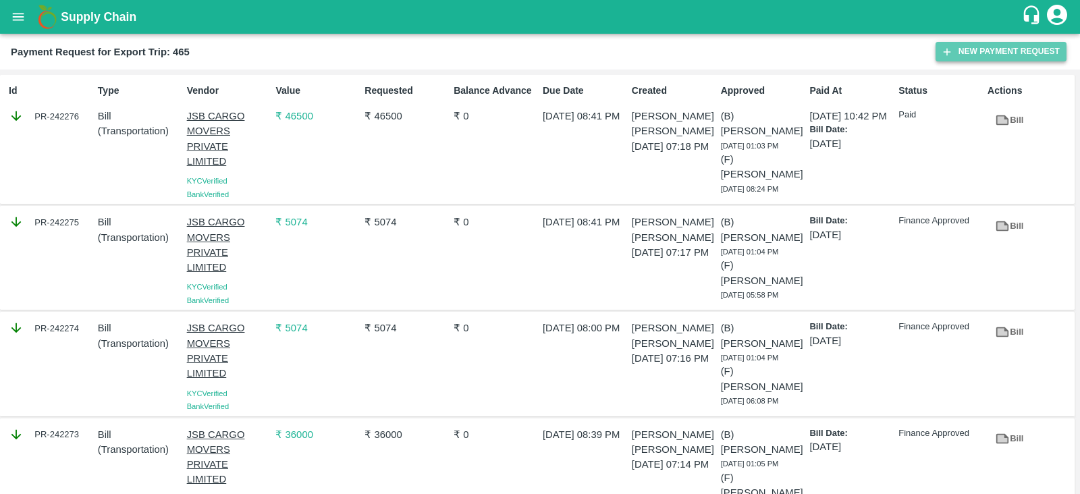
click at [1018, 46] on button "New Payment Request" at bounding box center [1001, 52] width 131 height 20
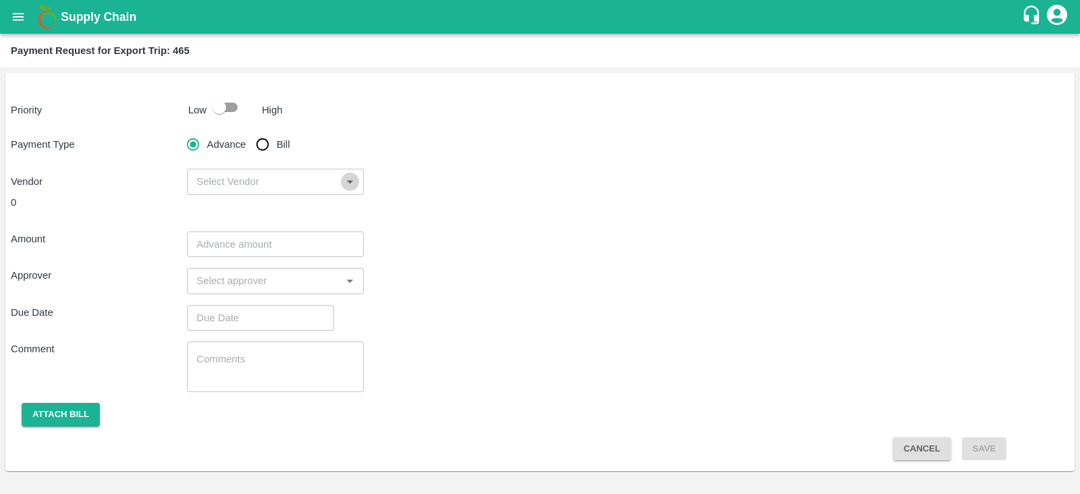
click at [345, 183] on icon "Open" at bounding box center [349, 181] width 15 height 15
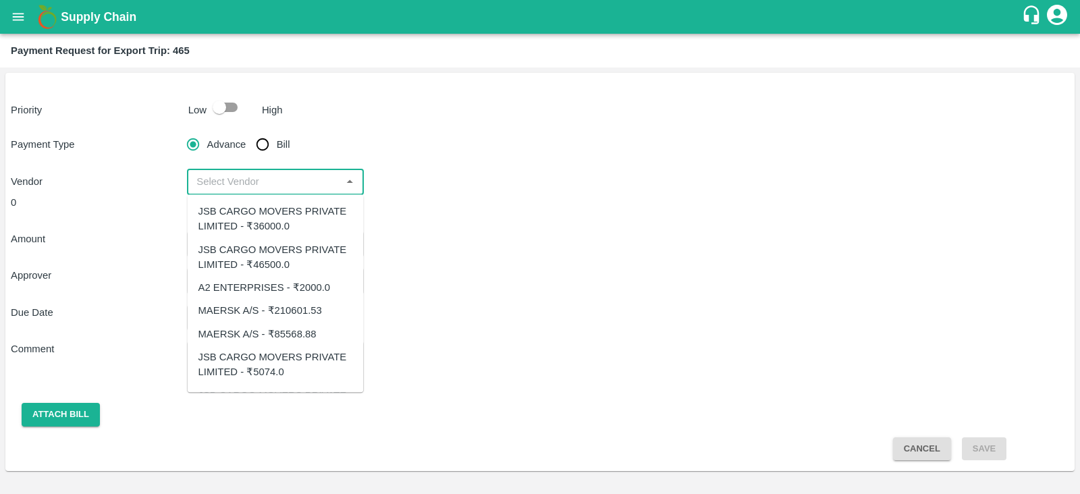
scroll to position [74, 0]
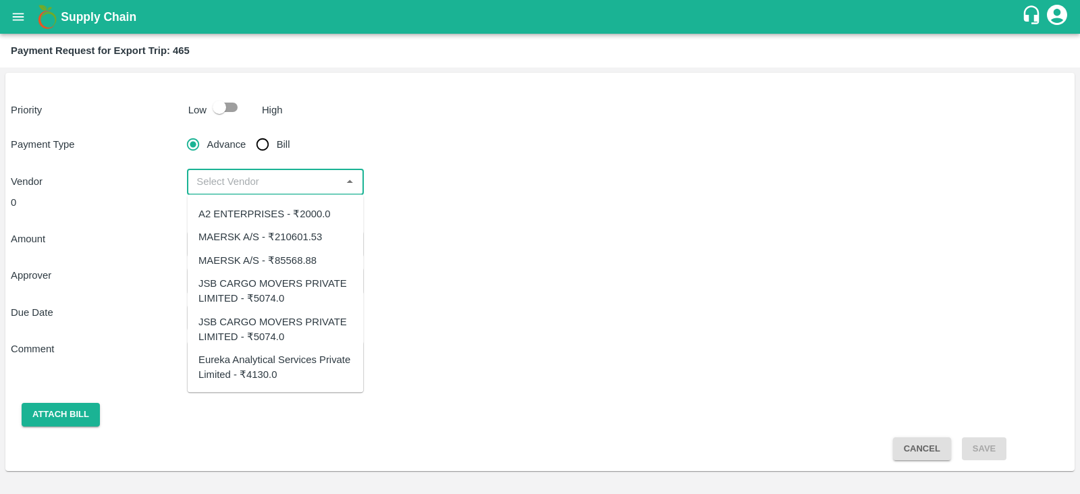
click at [251, 361] on div "Eureka Analytical Services Private Limited - ₹4130.0" at bounding box center [276, 368] width 155 height 30
type input "Eureka Analytical Services Private Limited - ₹4130.0"
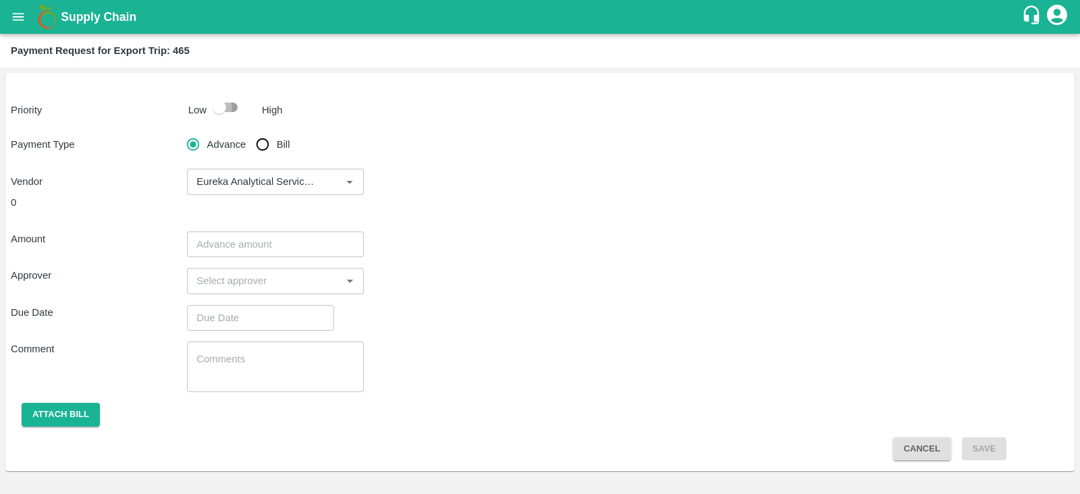
click at [238, 116] on input "checkbox" at bounding box center [219, 108] width 77 height 26
checkbox input "true"
click at [266, 144] on input "Bill" at bounding box center [262, 144] width 27 height 27
radio input "true"
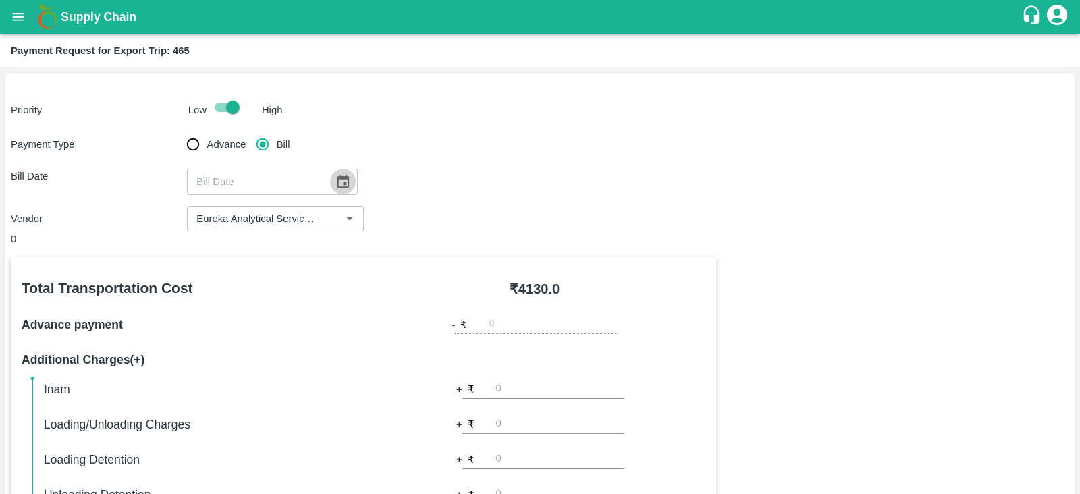
click at [338, 178] on icon "Choose date" at bounding box center [343, 181] width 11 height 13
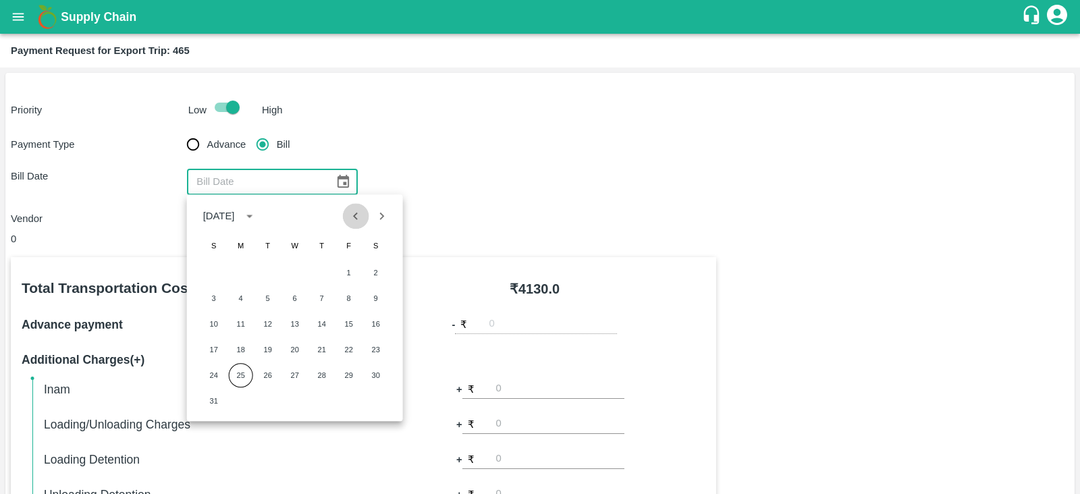
click at [358, 221] on icon "Previous month" at bounding box center [355, 216] width 15 height 15
click at [273, 295] on button "8" at bounding box center [268, 298] width 24 height 24
type input "08/07/2025"
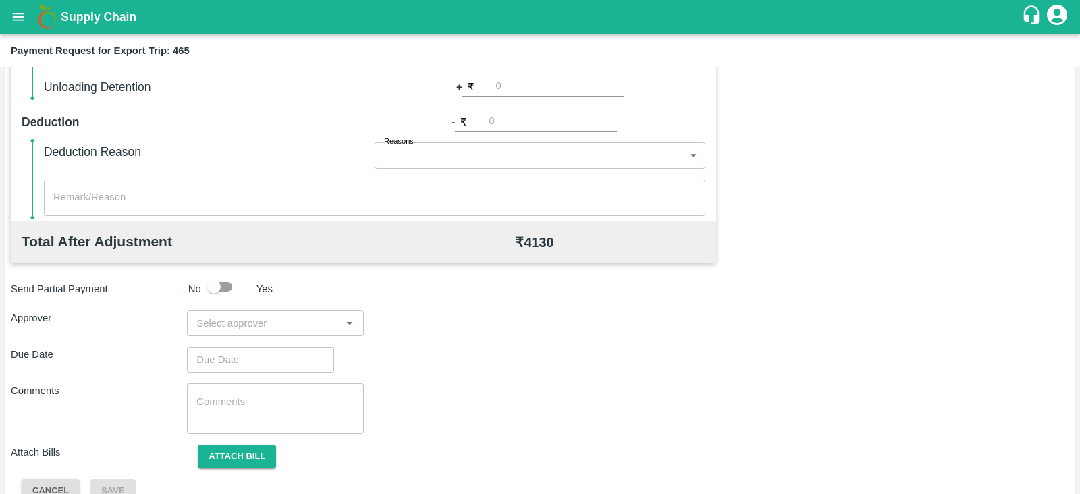
scroll to position [432, 0]
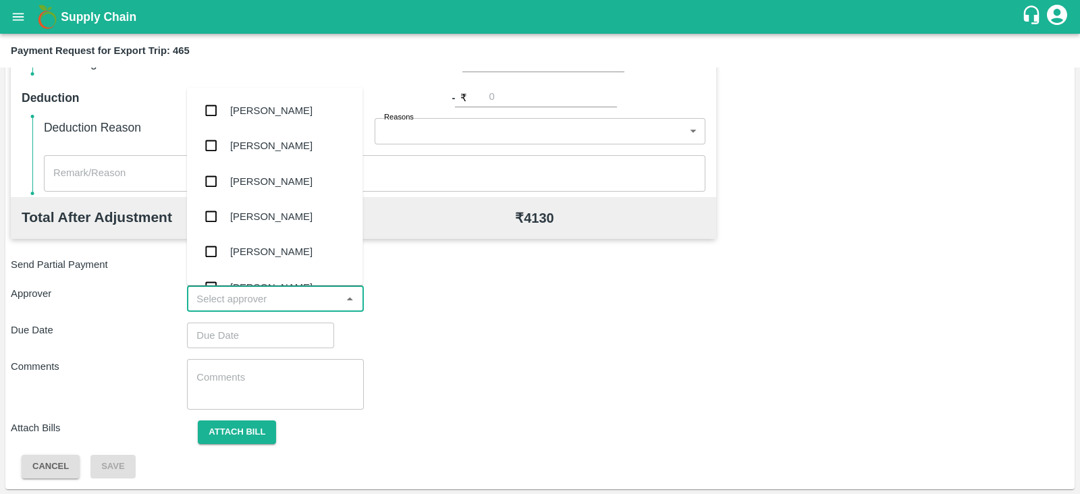
click at [294, 305] on input "input" at bounding box center [264, 299] width 146 height 18
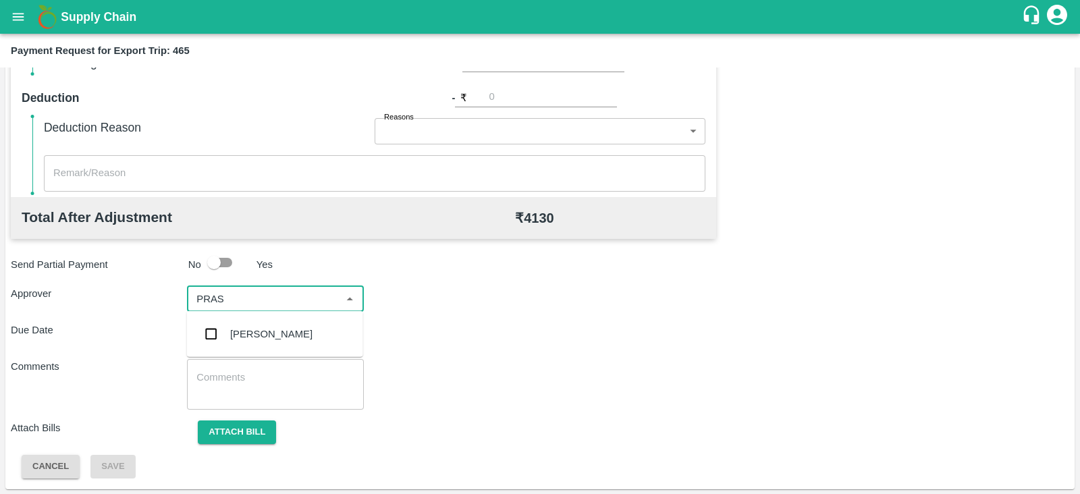
type input "PRASA"
click at [283, 334] on div "[PERSON_NAME]" at bounding box center [271, 334] width 82 height 15
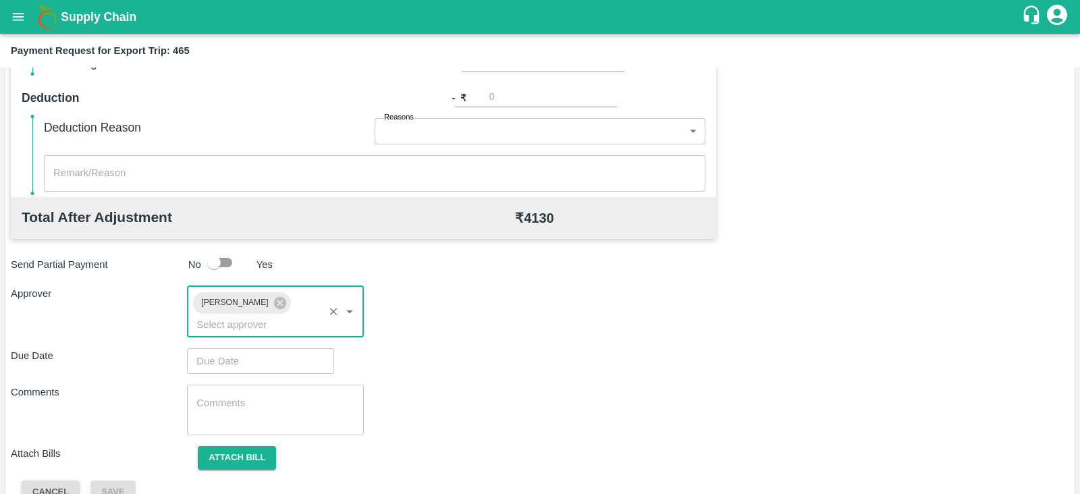
type input "DD/MM/YYYY hh:mm aa"
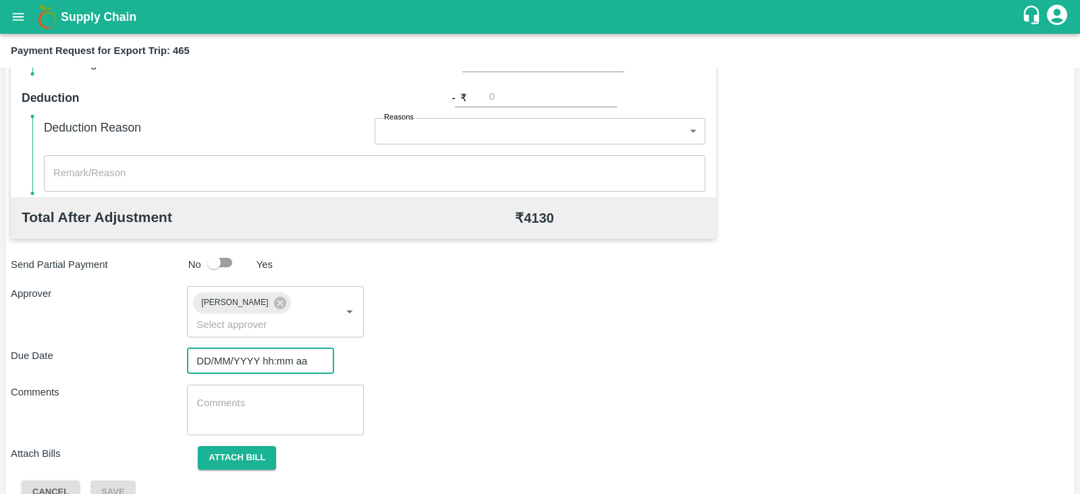
click at [257, 353] on input "DD/MM/YYYY hh:mm aa" at bounding box center [256, 361] width 138 height 26
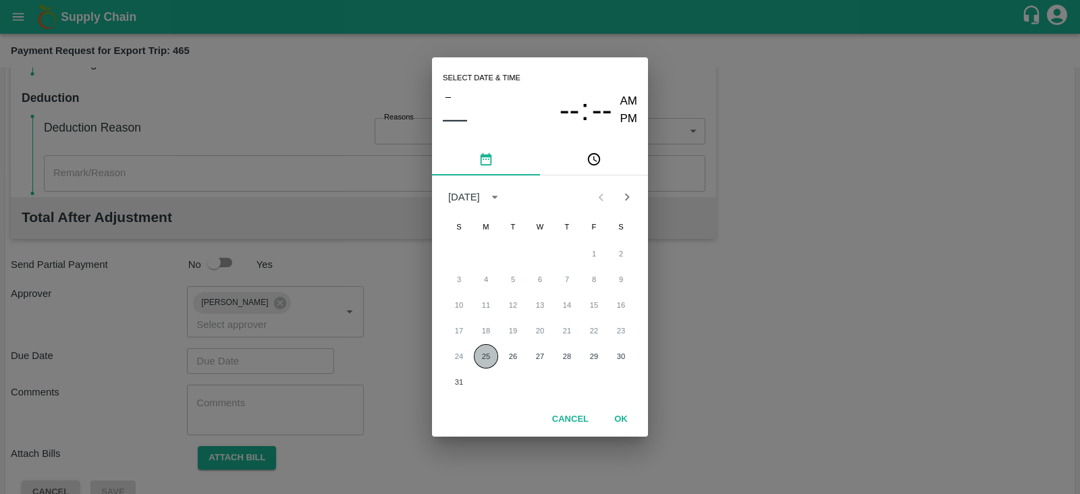
click at [486, 346] on button "25" at bounding box center [486, 356] width 24 height 24
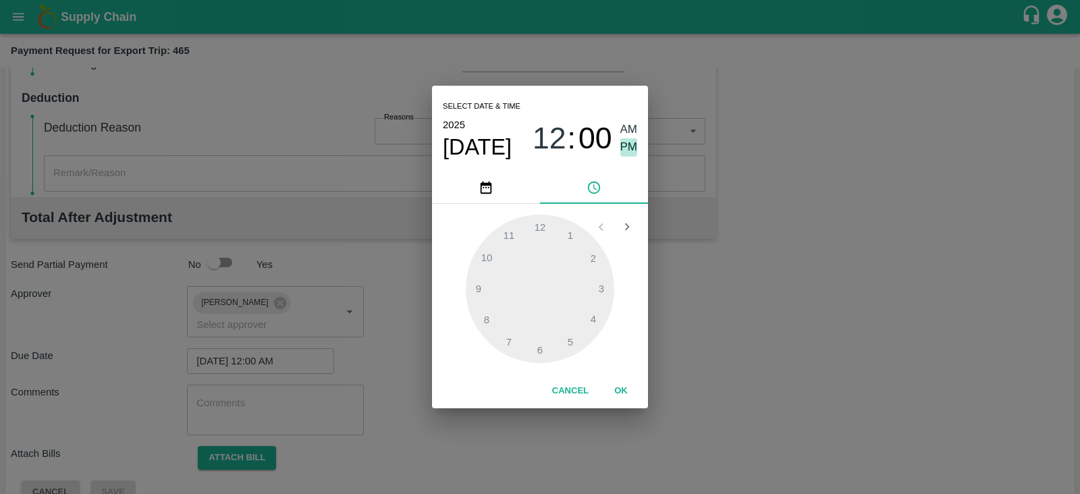
click at [631, 153] on span "PM" at bounding box center [630, 147] width 18 height 18
click at [571, 339] on div at bounding box center [540, 289] width 149 height 149
type input "25/08/2025 05:00 PM"
click at [618, 392] on button "OK" at bounding box center [621, 392] width 43 height 24
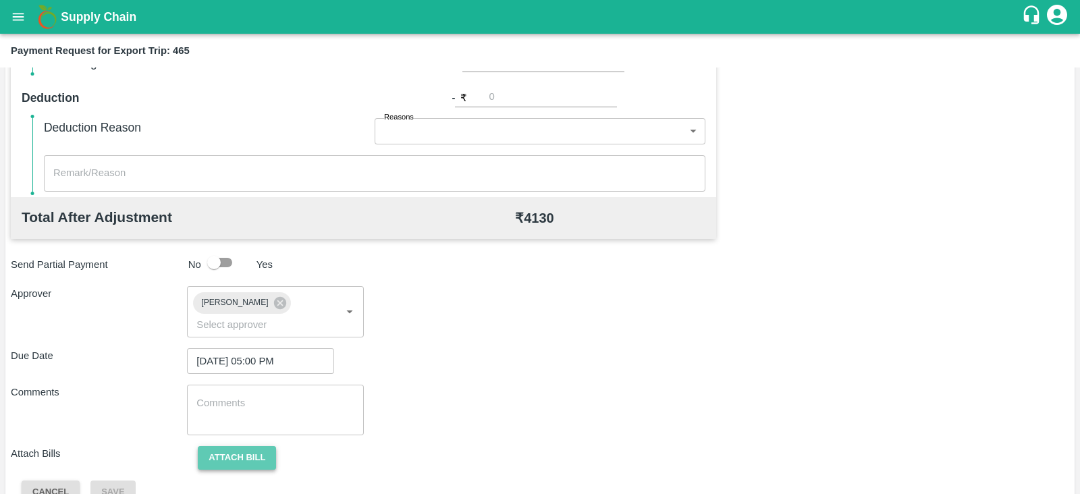
click at [262, 446] on button "Attach bill" at bounding box center [237, 458] width 78 height 24
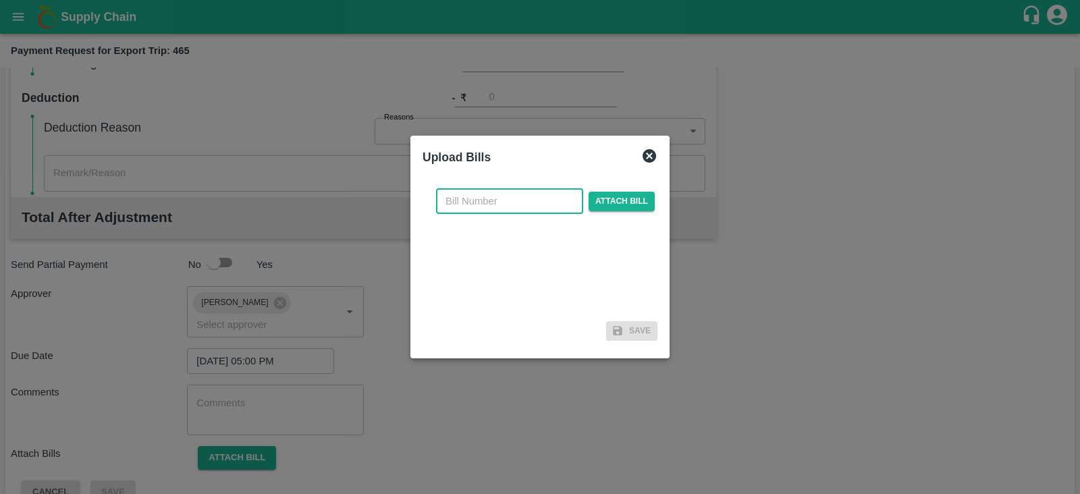
click at [493, 207] on input "text" at bounding box center [509, 201] width 147 height 26
paste input "EKA6/2526/1327"
type input "EKA6/2526/1327"
click at [601, 194] on span "Attach bill" at bounding box center [622, 202] width 66 height 20
click at [0, 0] on input "Attach bill" at bounding box center [0, 0] width 0 height 0
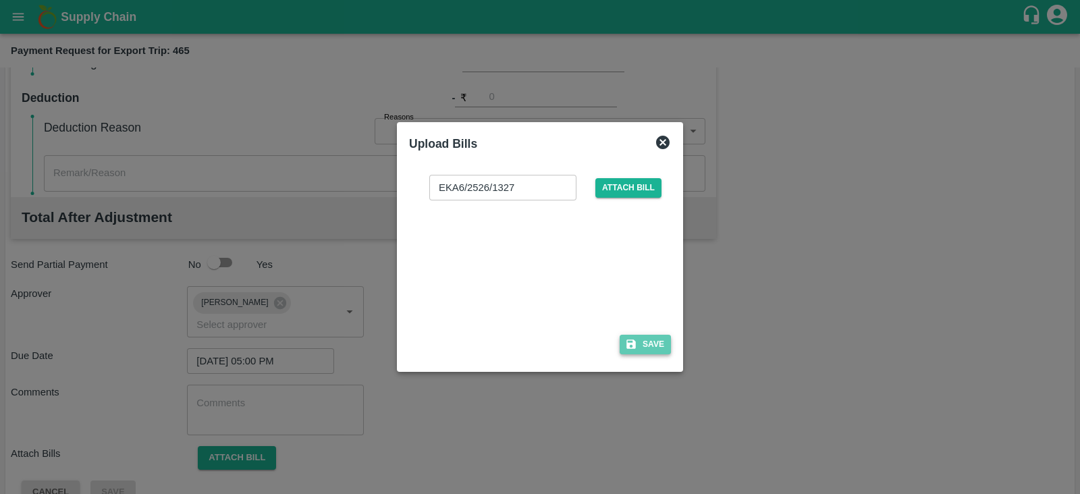
click at [658, 345] on button "Save" at bounding box center [645, 345] width 51 height 20
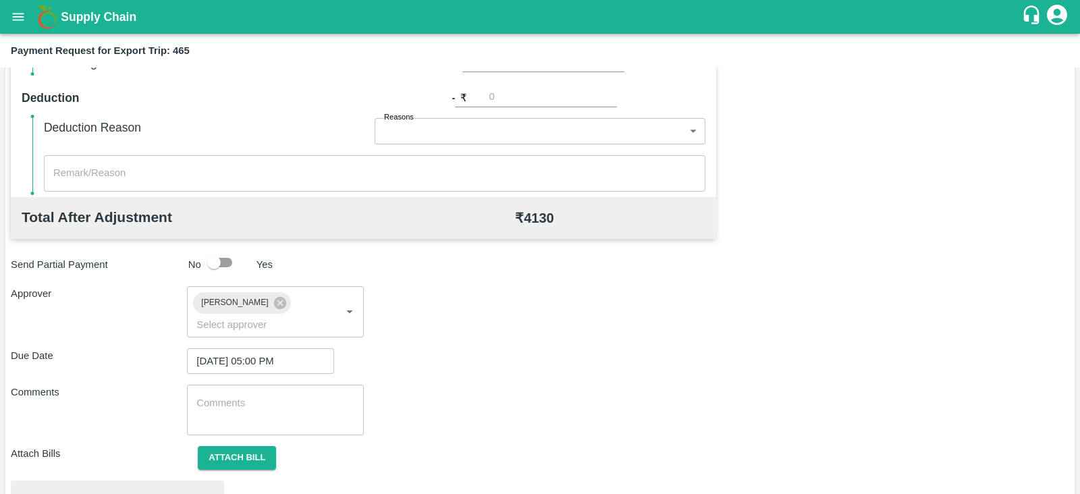
scroll to position [512, 0]
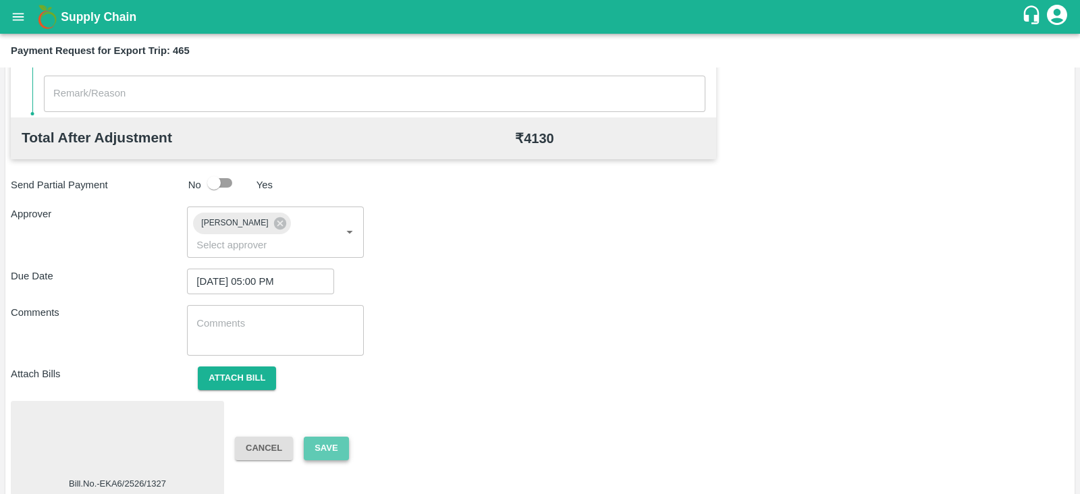
click at [338, 437] on button "Save" at bounding box center [326, 449] width 45 height 24
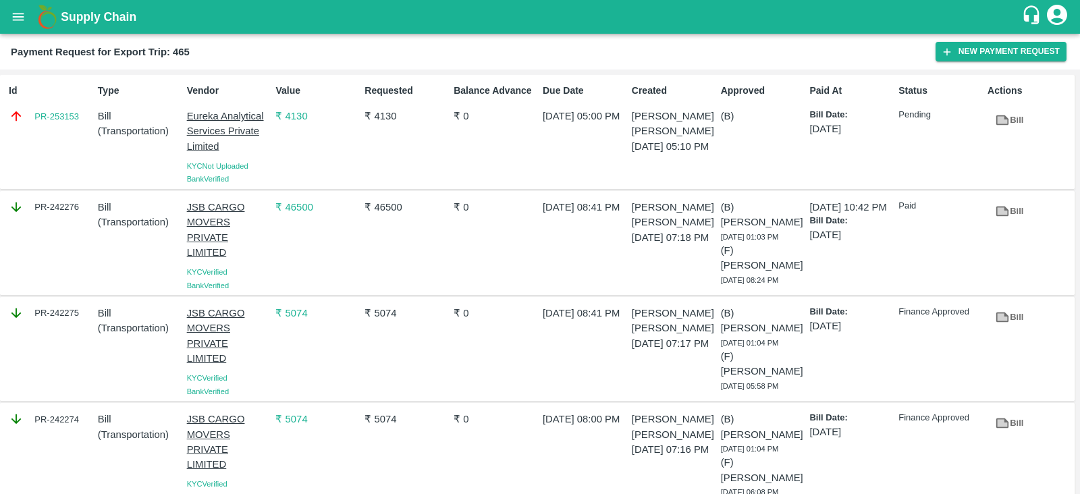
click at [74, 132] on div "Id PR-253153" at bounding box center [47, 131] width 89 height 107
copy link "PR-253153"
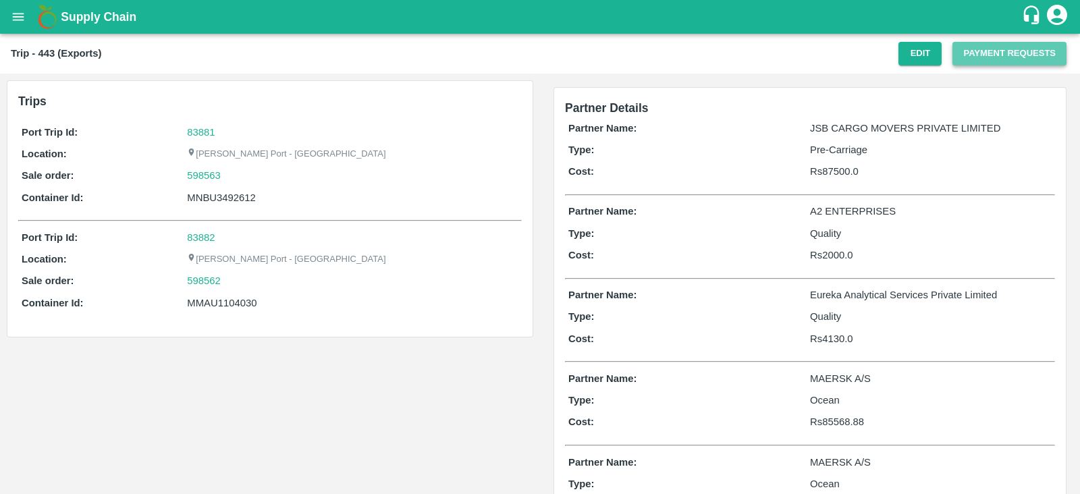
click at [996, 43] on button "Payment Requests" at bounding box center [1010, 54] width 114 height 24
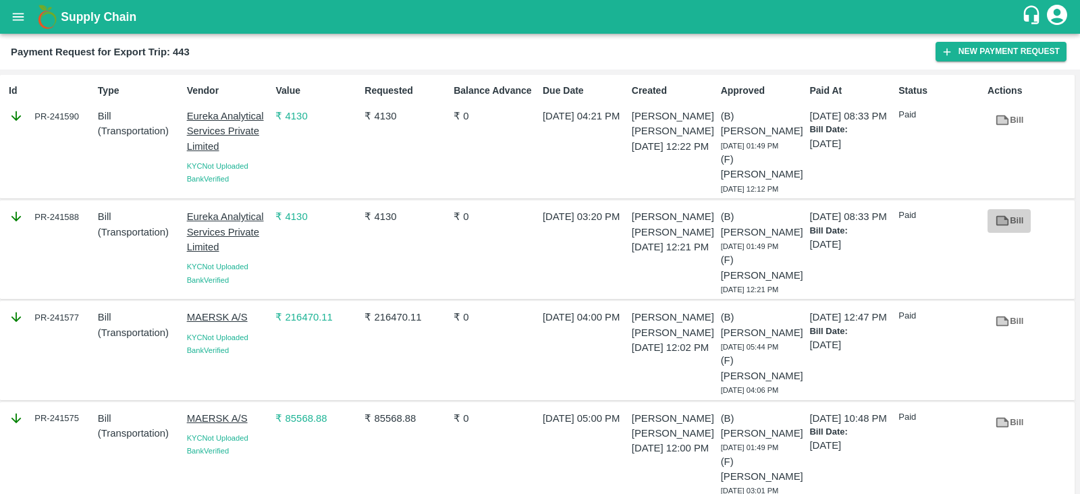
click at [998, 219] on icon at bounding box center [1003, 220] width 10 height 7
click at [999, 113] on icon at bounding box center [1002, 120] width 15 height 15
click at [76, 132] on div "Id PR-241590" at bounding box center [47, 136] width 89 height 117
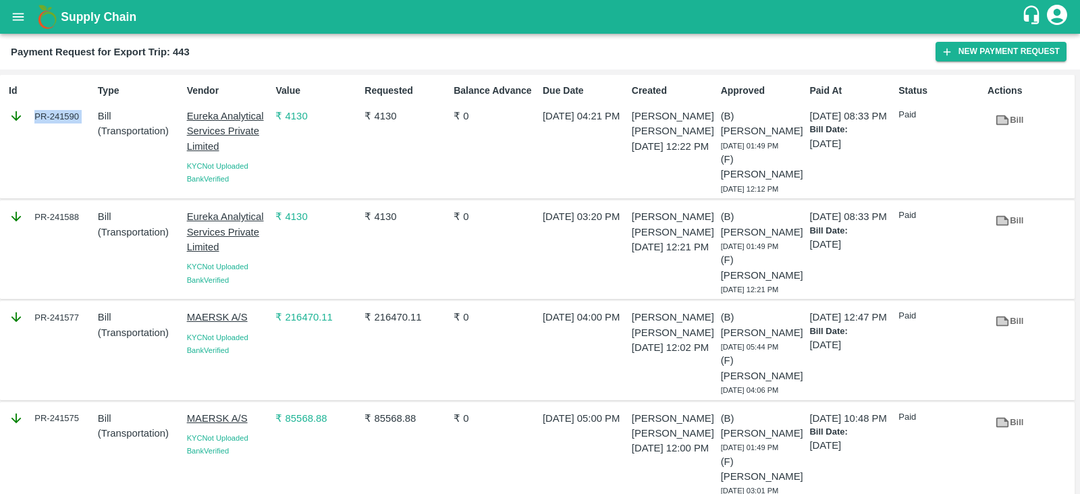
copy div "PR-241590"
click at [74, 230] on div "PR-241588" at bounding box center [47, 250] width 89 height 92
copy div "PR-241588"
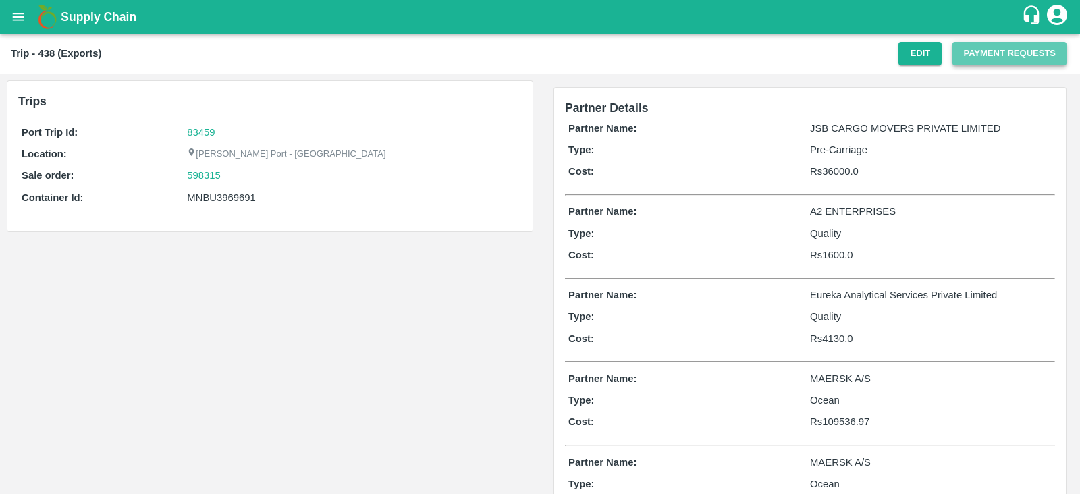
click at [1025, 63] on button "Payment Requests" at bounding box center [1010, 54] width 114 height 24
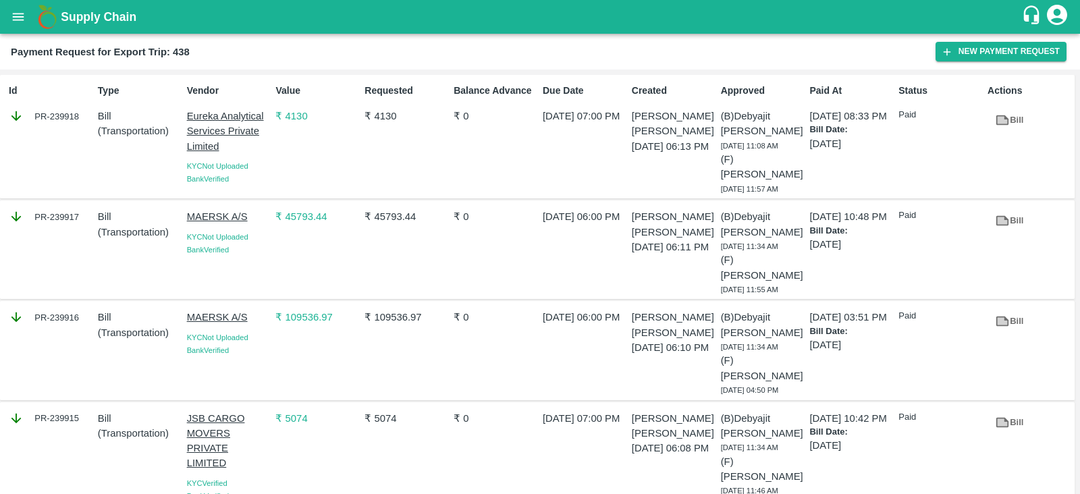
click at [71, 139] on div "Id PR-239918" at bounding box center [47, 136] width 89 height 117
copy div "PR-239918"
click at [1001, 109] on link "Bill" at bounding box center [1009, 121] width 43 height 24
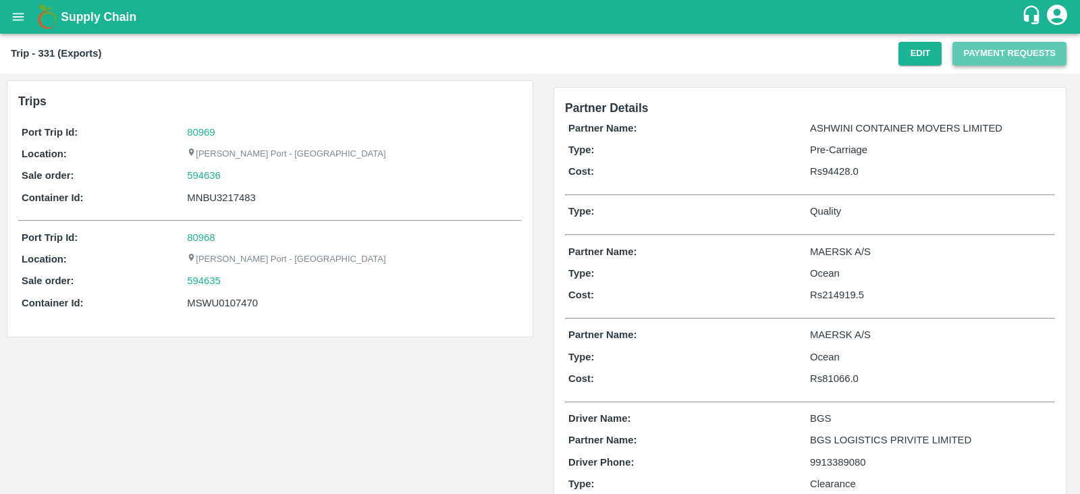
click at [991, 63] on button "Payment Requests" at bounding box center [1010, 54] width 114 height 24
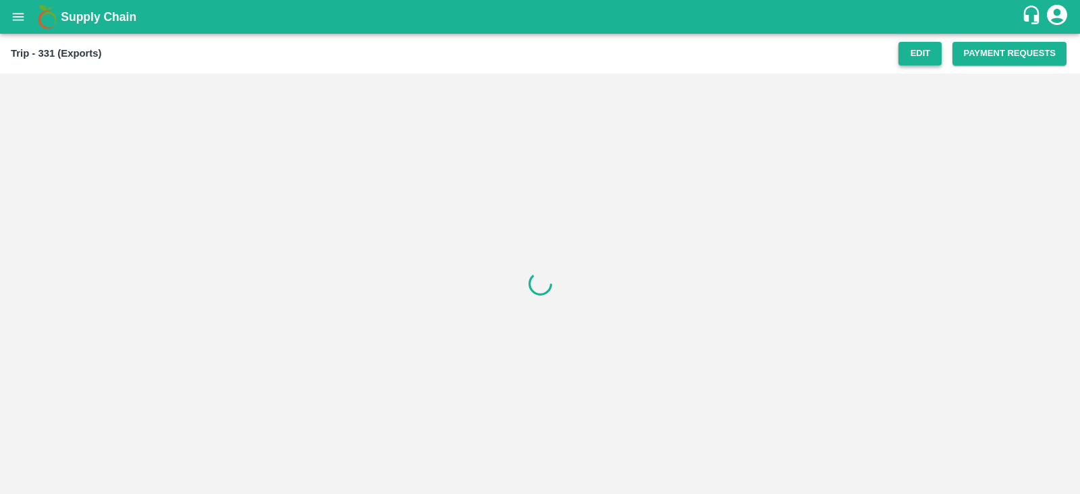
click at [938, 52] on button "Edit" at bounding box center [920, 54] width 43 height 24
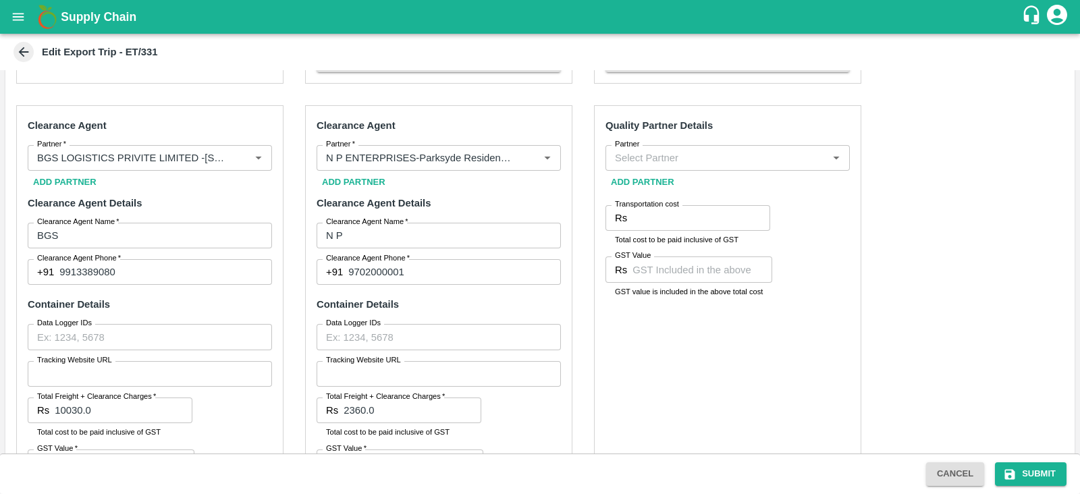
scroll to position [464, 0]
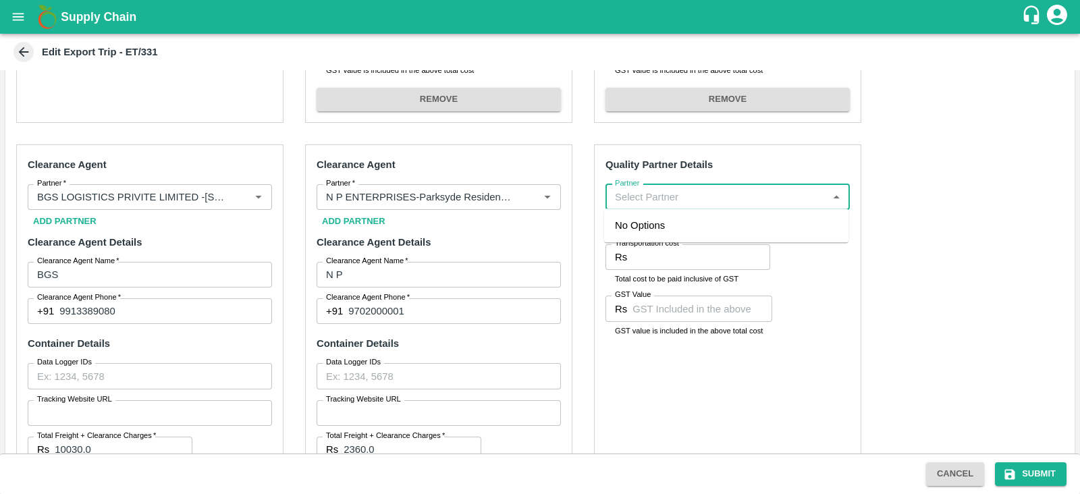
click at [731, 199] on input "Partner" at bounding box center [717, 197] width 214 height 18
type input "EUREKA"
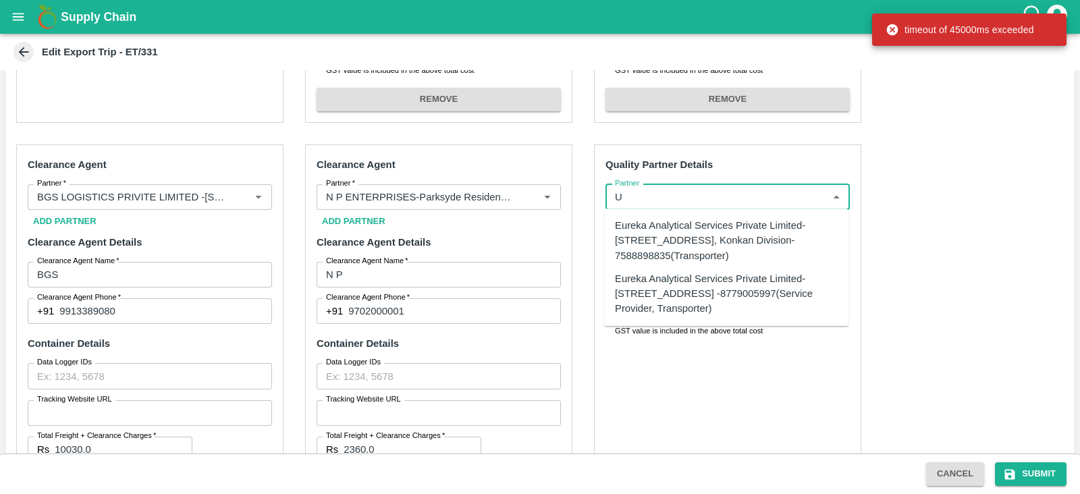
click at [708, 237] on div "Eureka Analytical Services Private Limited-[STREET_ADDRESS], Konkan Division-75…" at bounding box center [726, 240] width 223 height 45
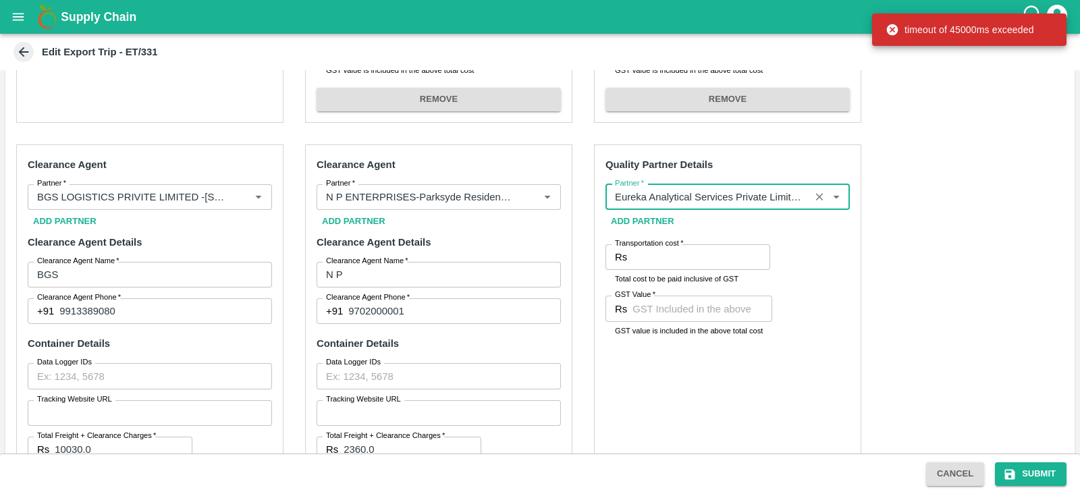
type input "Eureka Analytical Services Private Limited-[STREET_ADDRESS], Konkan Division-75…"
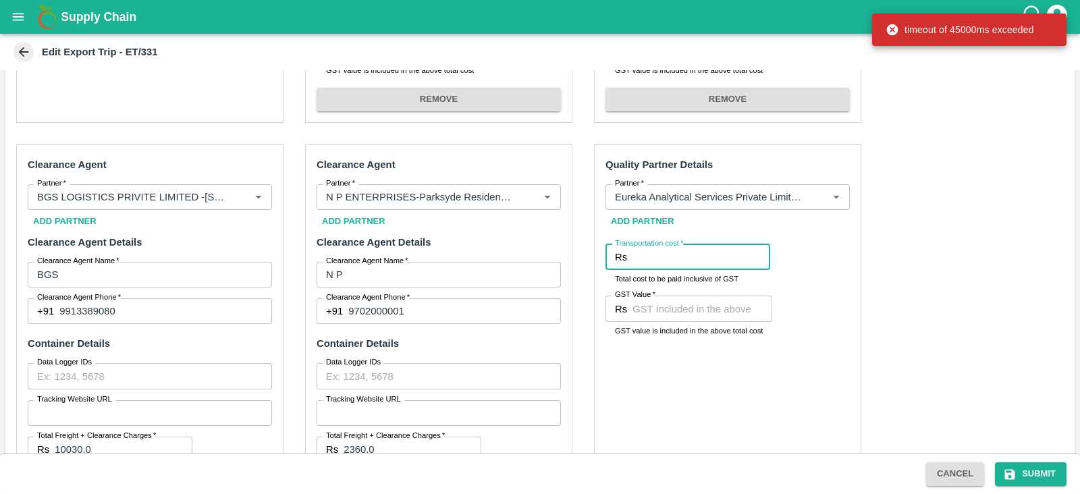
click at [712, 255] on input "Transportation cost   *" at bounding box center [702, 257] width 138 height 26
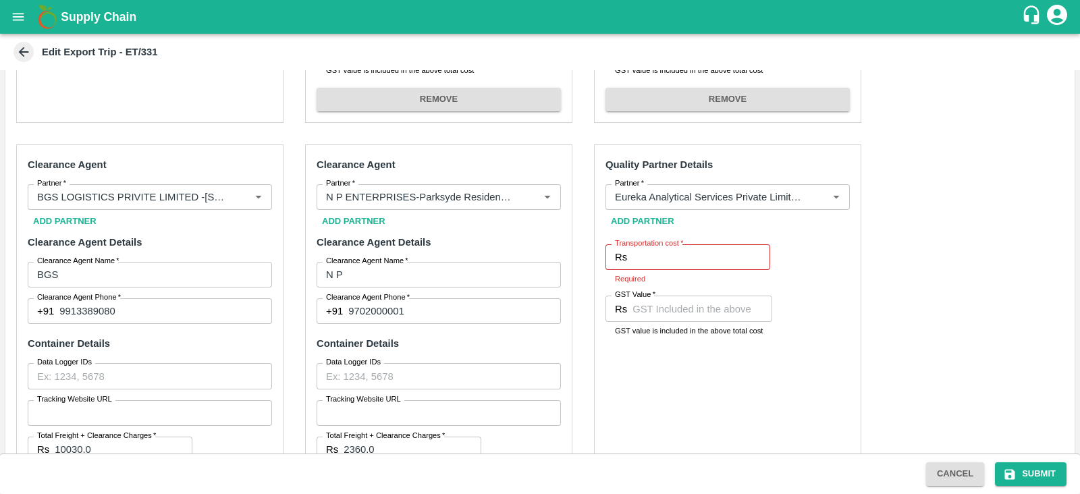
click at [827, 296] on div "GST Value   * Rs GST Value GST value is included in the above total cost" at bounding box center [728, 322] width 244 height 52
click at [673, 256] on input "Transportation cost   *" at bounding box center [702, 257] width 138 height 26
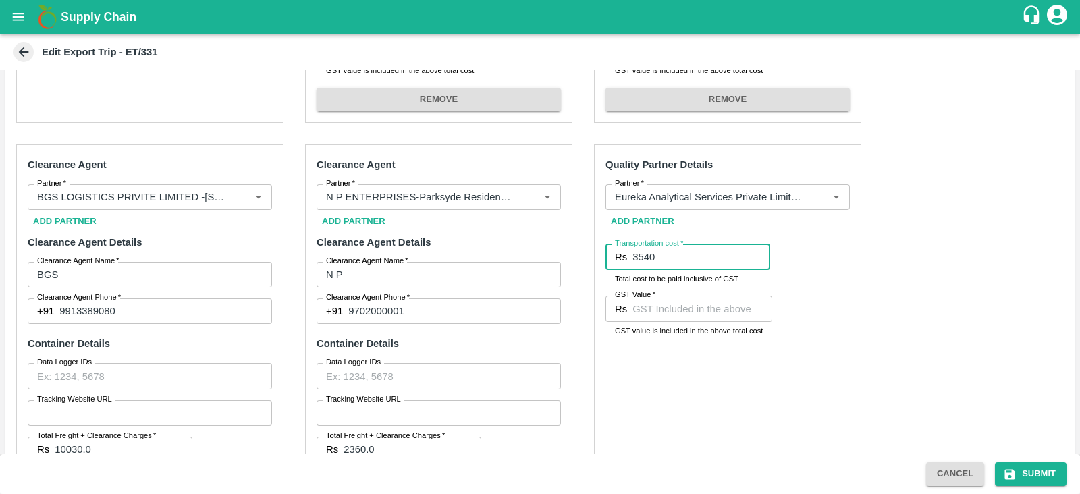
type input "3540"
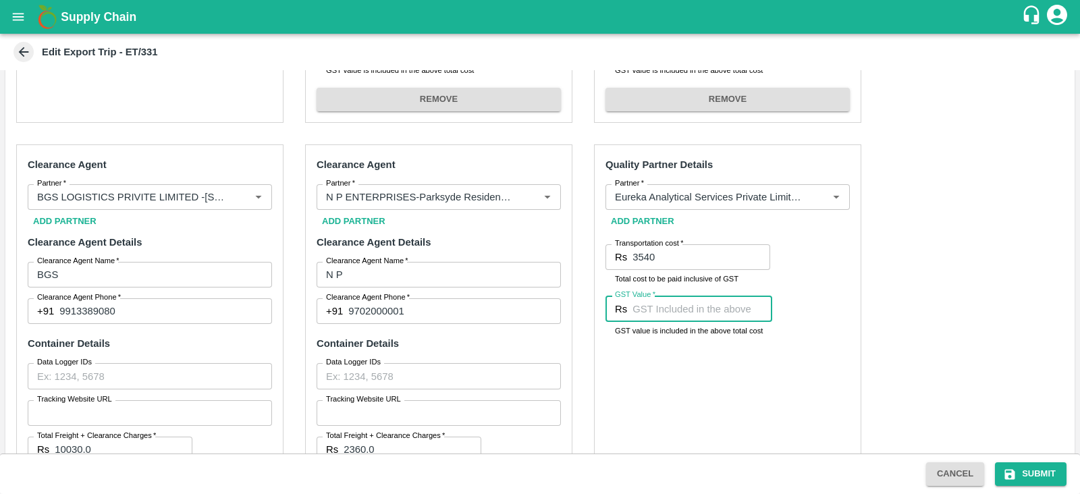
click at [668, 301] on input "GST Value   *" at bounding box center [703, 309] width 140 height 26
type input "540"
click at [924, 267] on div "Pre-Carriage Partner Details Partner   * Partner   * Add Partner Transportation…" at bounding box center [540, 229] width 1070 height 713
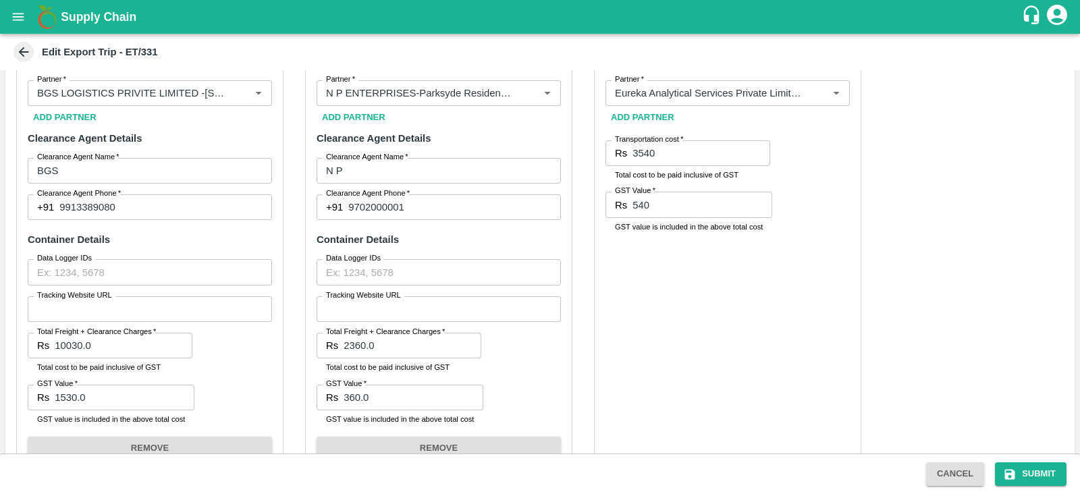
scroll to position [570, 0]
